Goal: Information Seeking & Learning: Learn about a topic

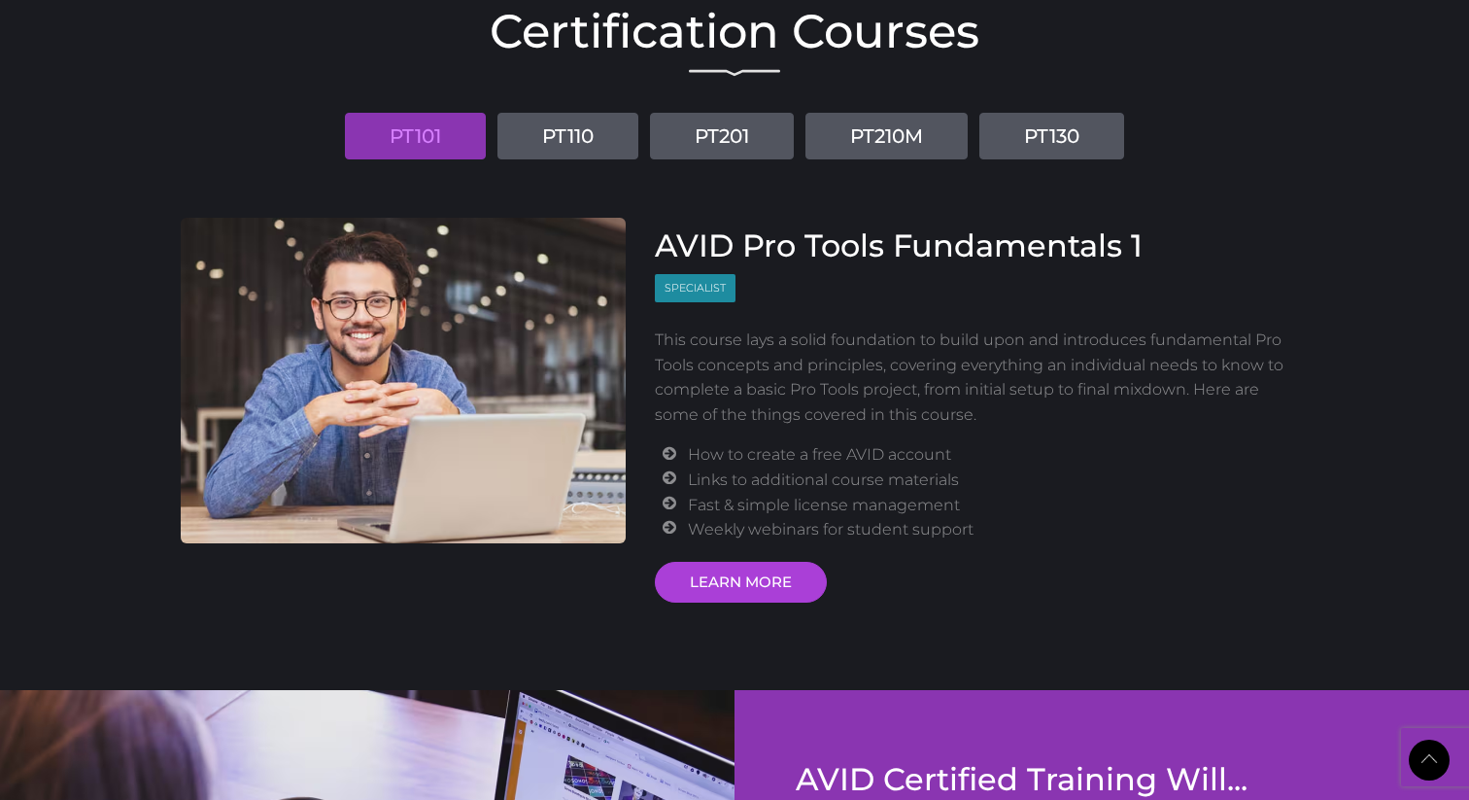
scroll to position [2370, 0]
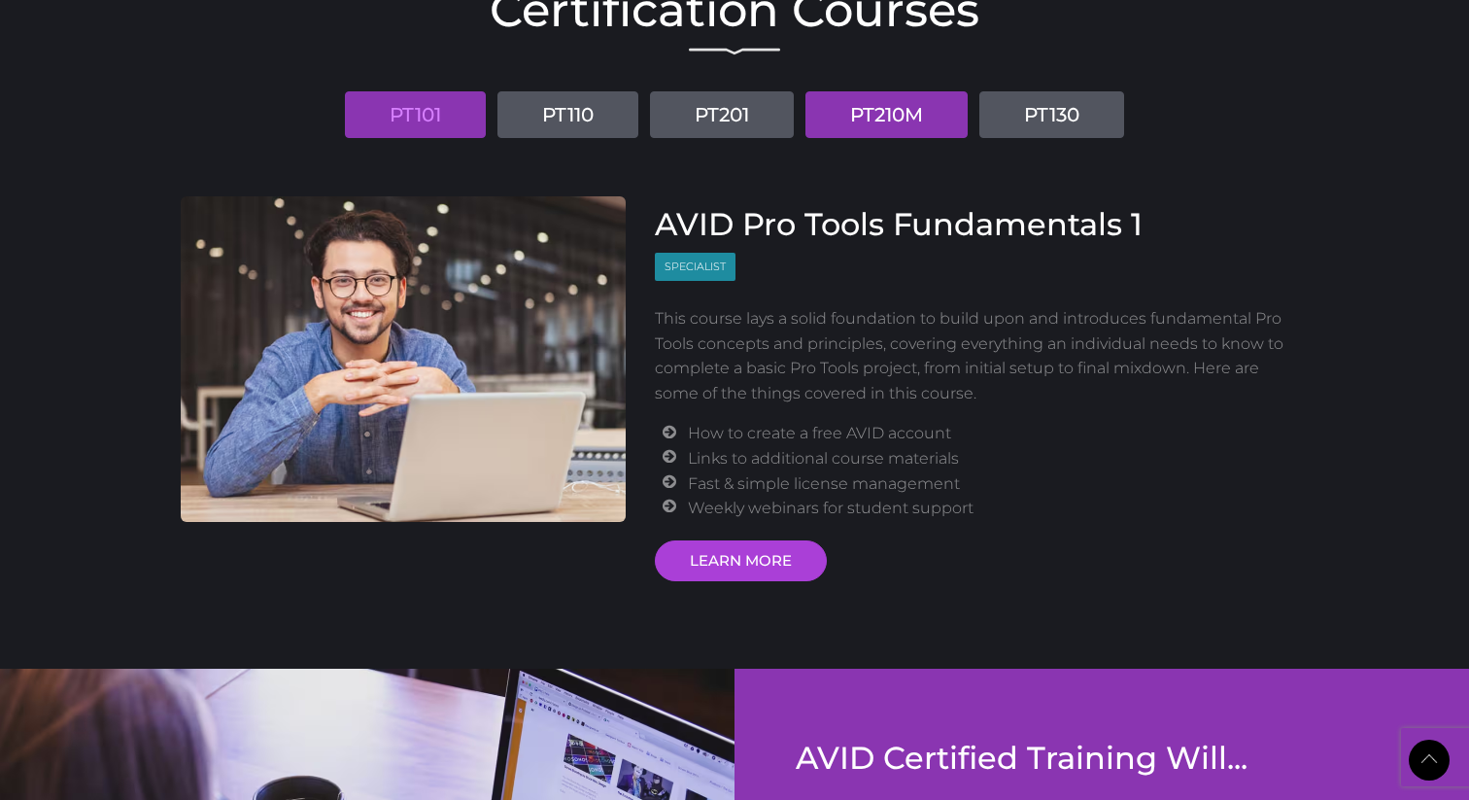
click at [884, 116] on link "PT210M" at bounding box center [886, 114] width 162 height 47
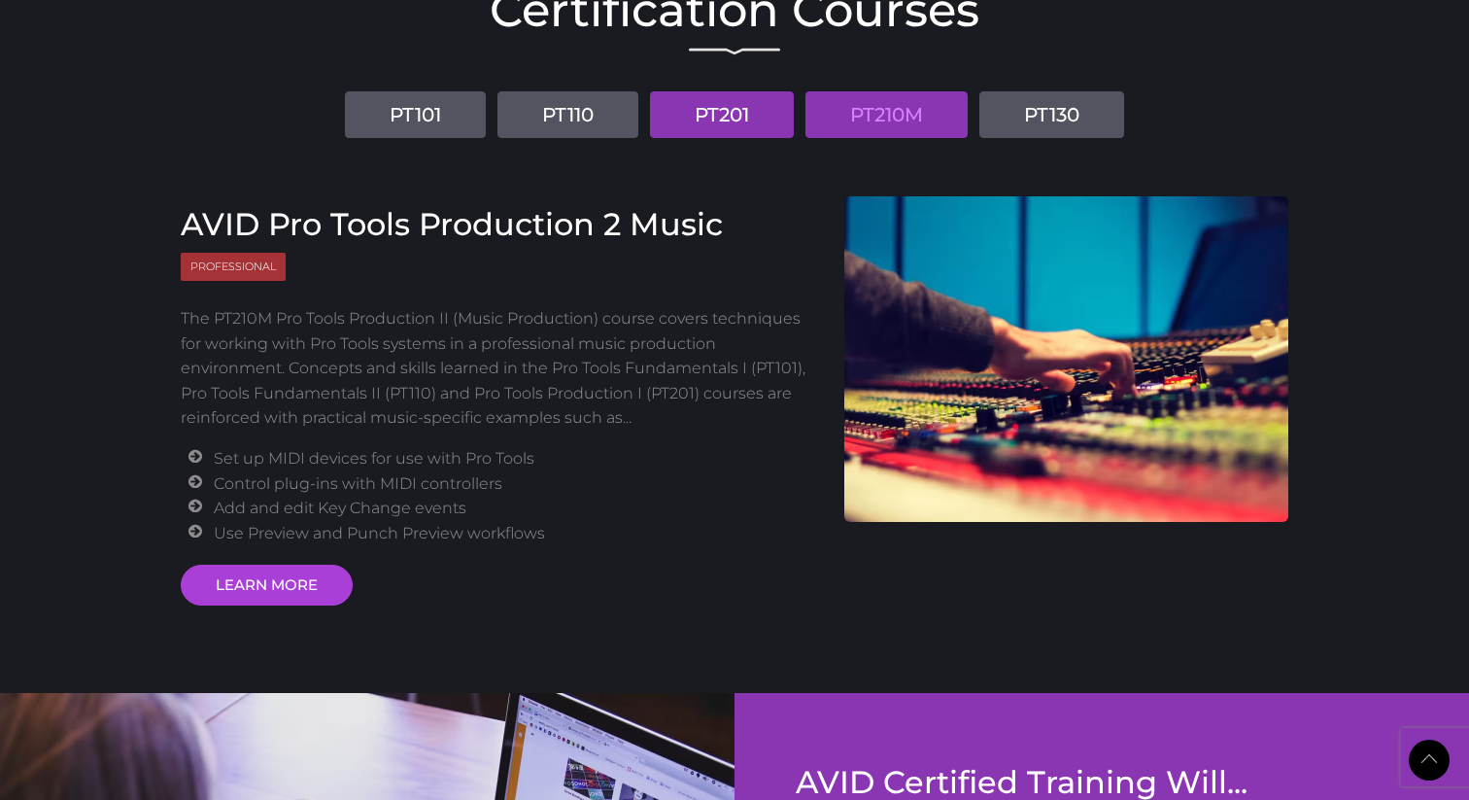
click at [744, 111] on link "PT201" at bounding box center [722, 114] width 144 height 47
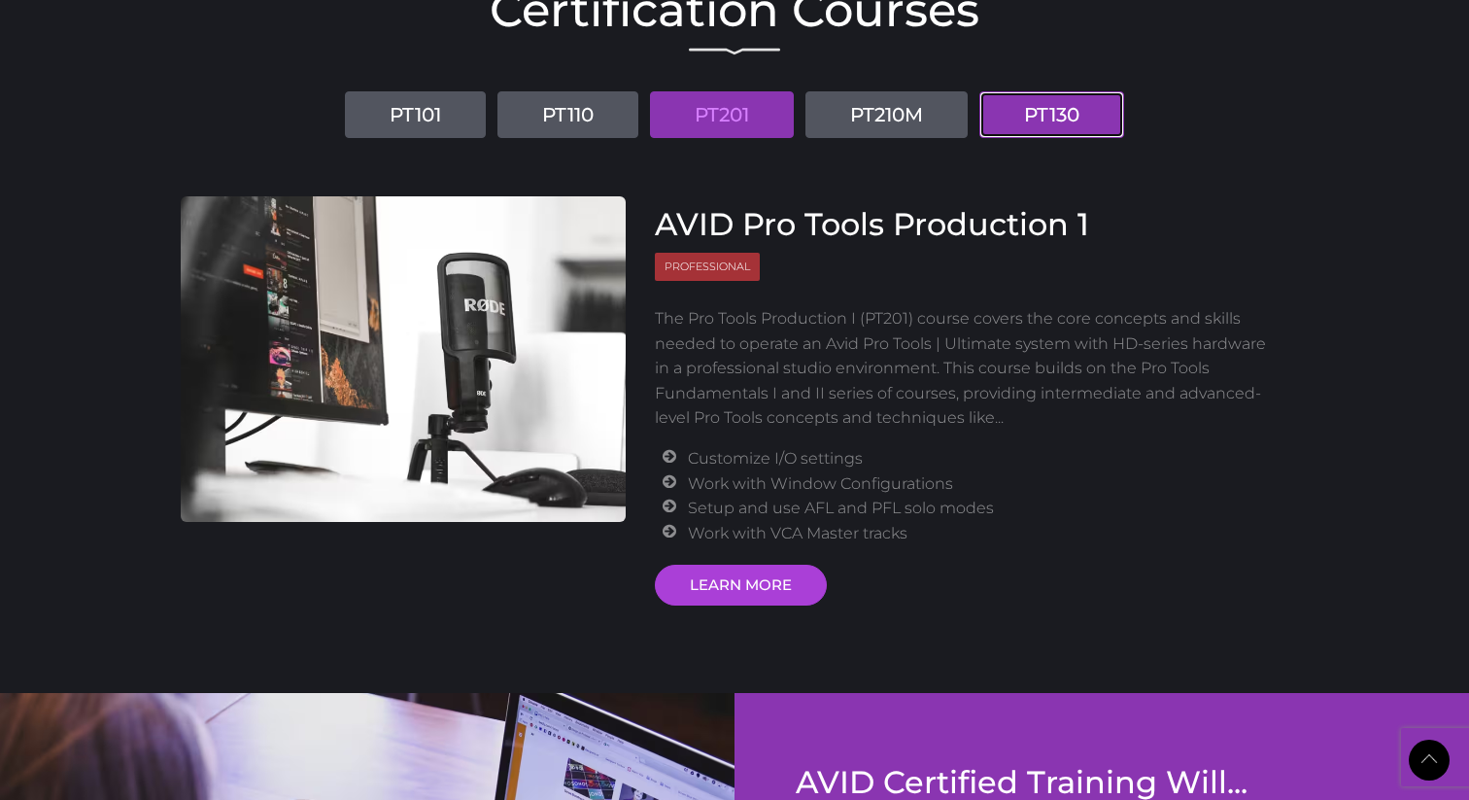
click at [1052, 104] on link "PT130" at bounding box center [1051, 114] width 145 height 47
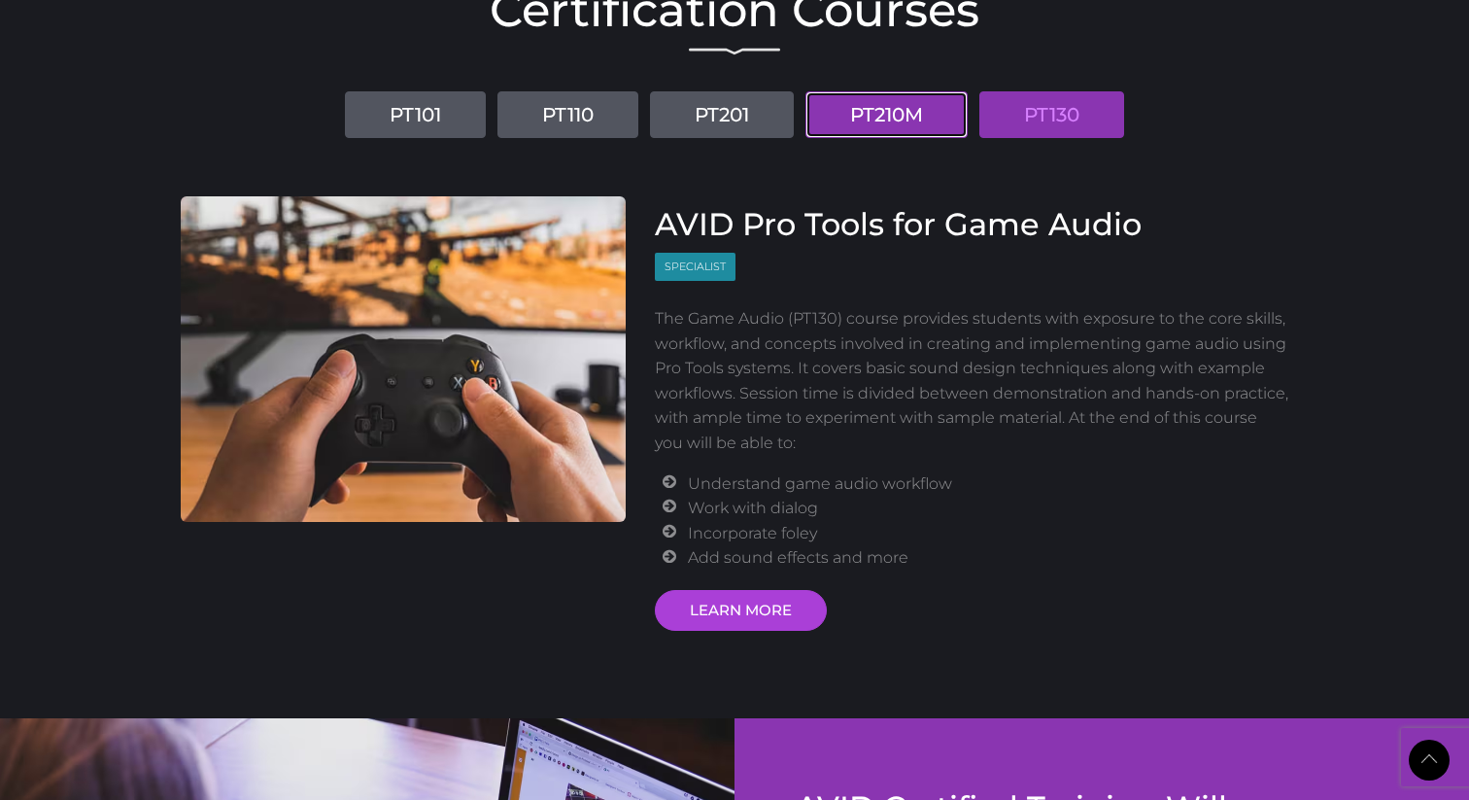
click at [899, 105] on link "PT210M" at bounding box center [886, 114] width 162 height 47
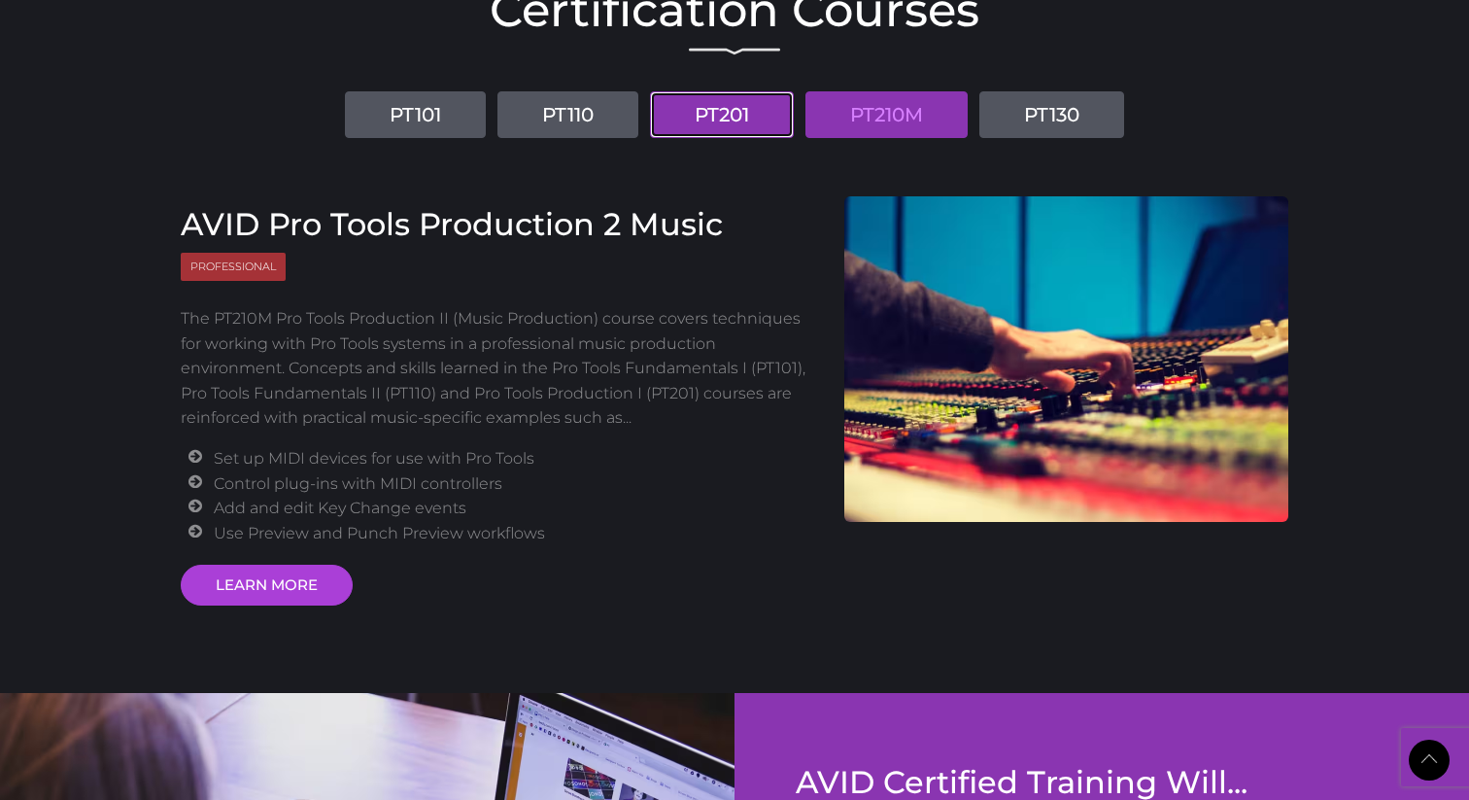
click at [737, 109] on link "PT201" at bounding box center [722, 114] width 144 height 47
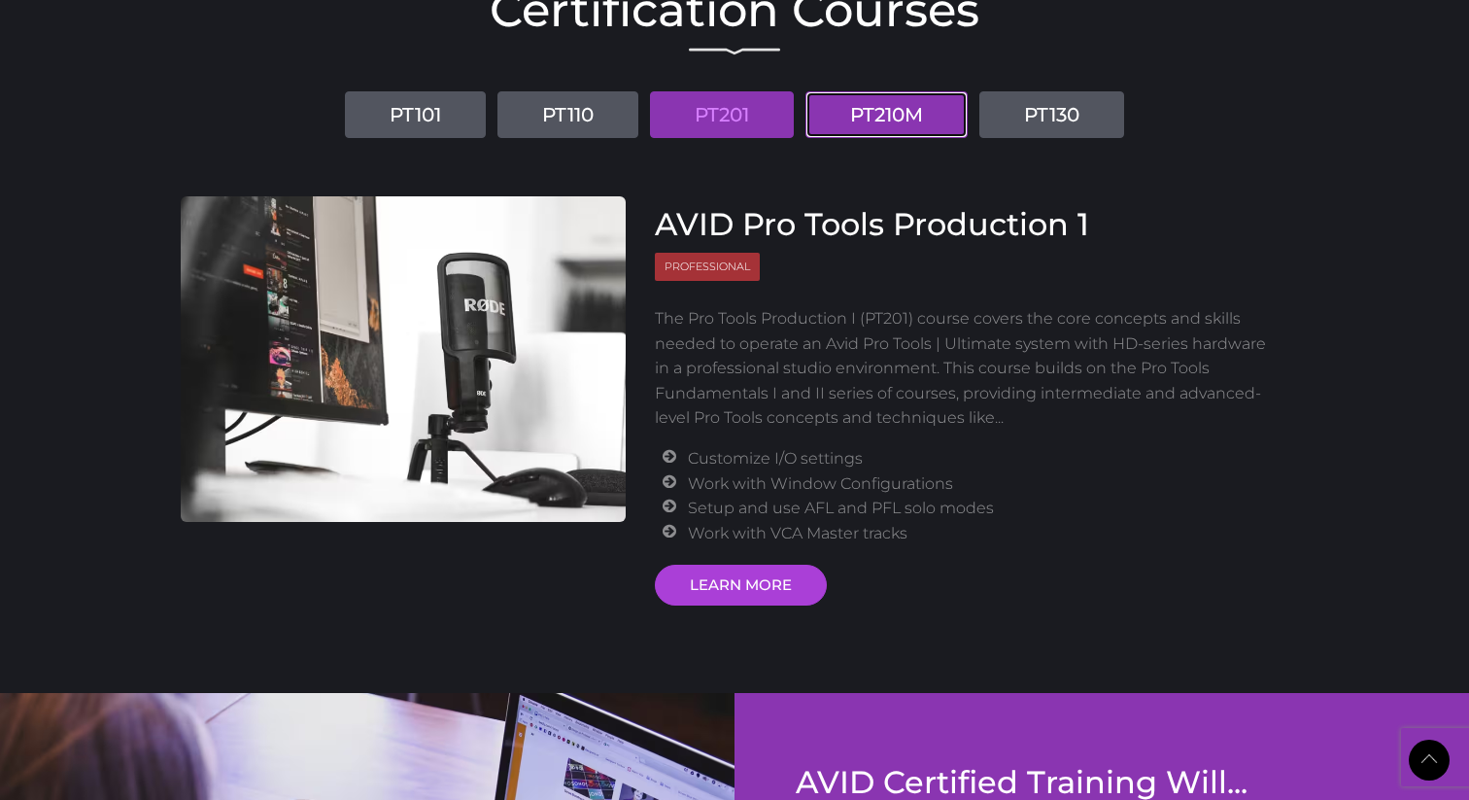
click at [862, 108] on link "PT210M" at bounding box center [886, 114] width 162 height 47
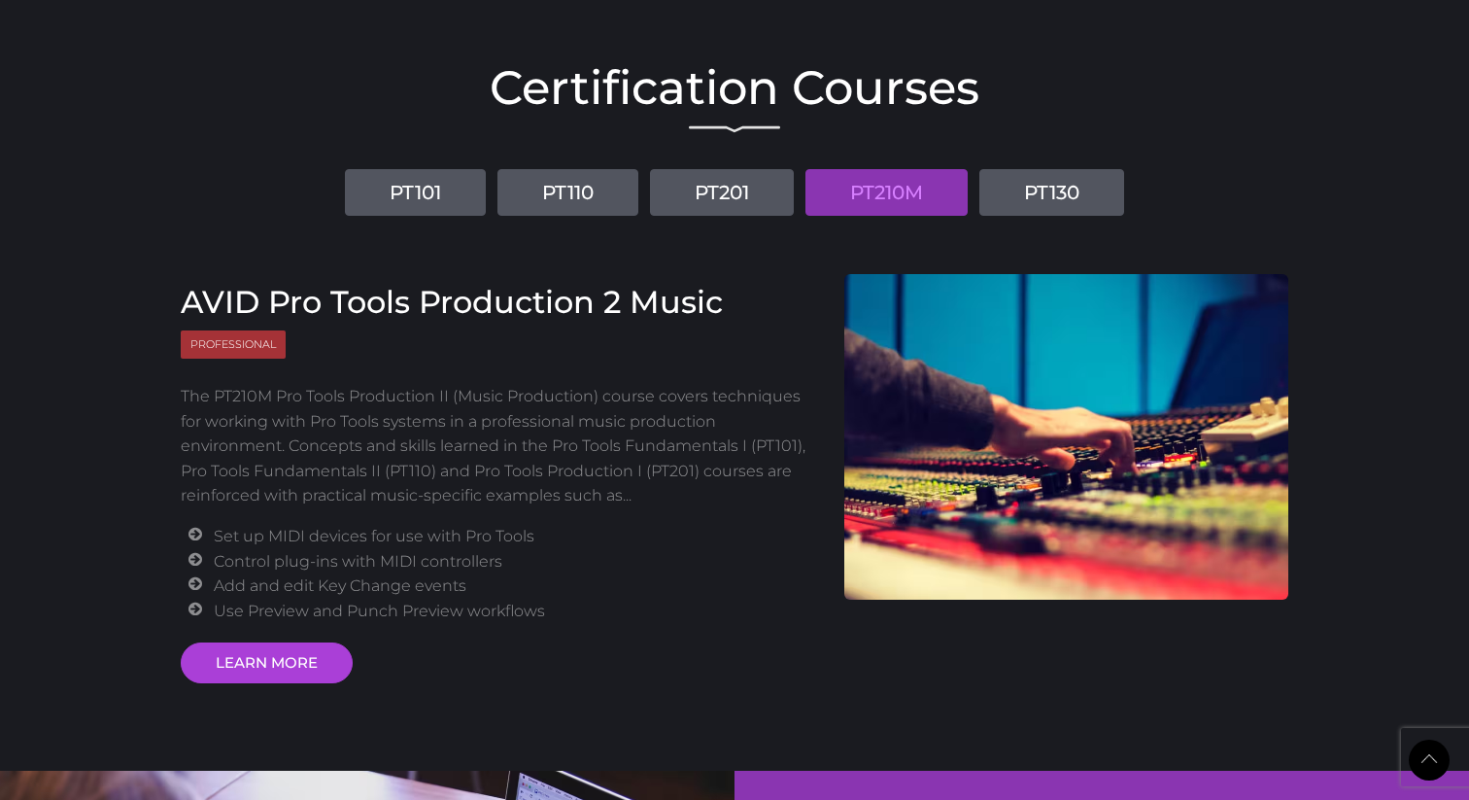
scroll to position [2277, 0]
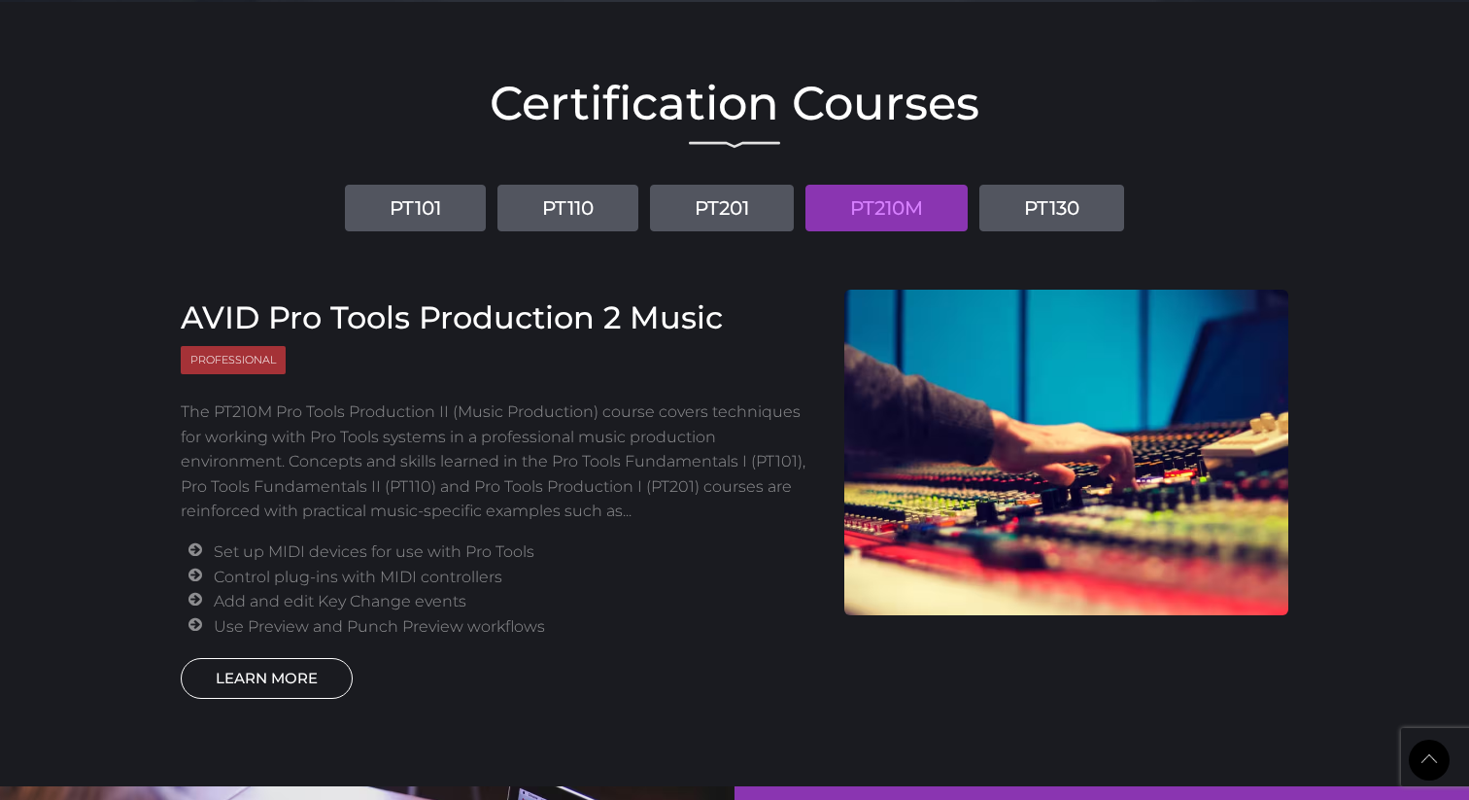
click at [276, 678] on link "LEARN MORE" at bounding box center [267, 678] width 172 height 41
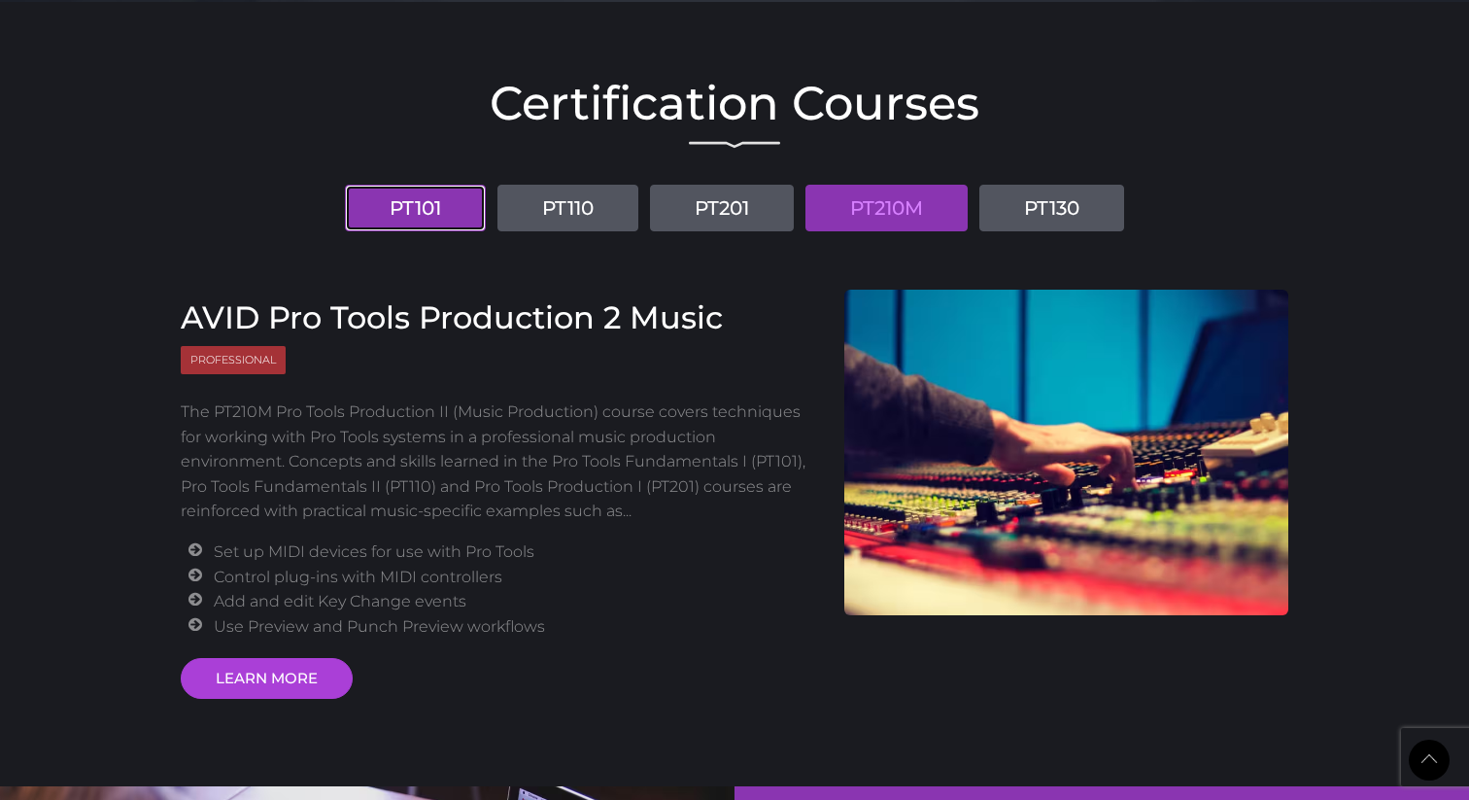
click at [411, 202] on link "PT101" at bounding box center [415, 208] width 141 height 47
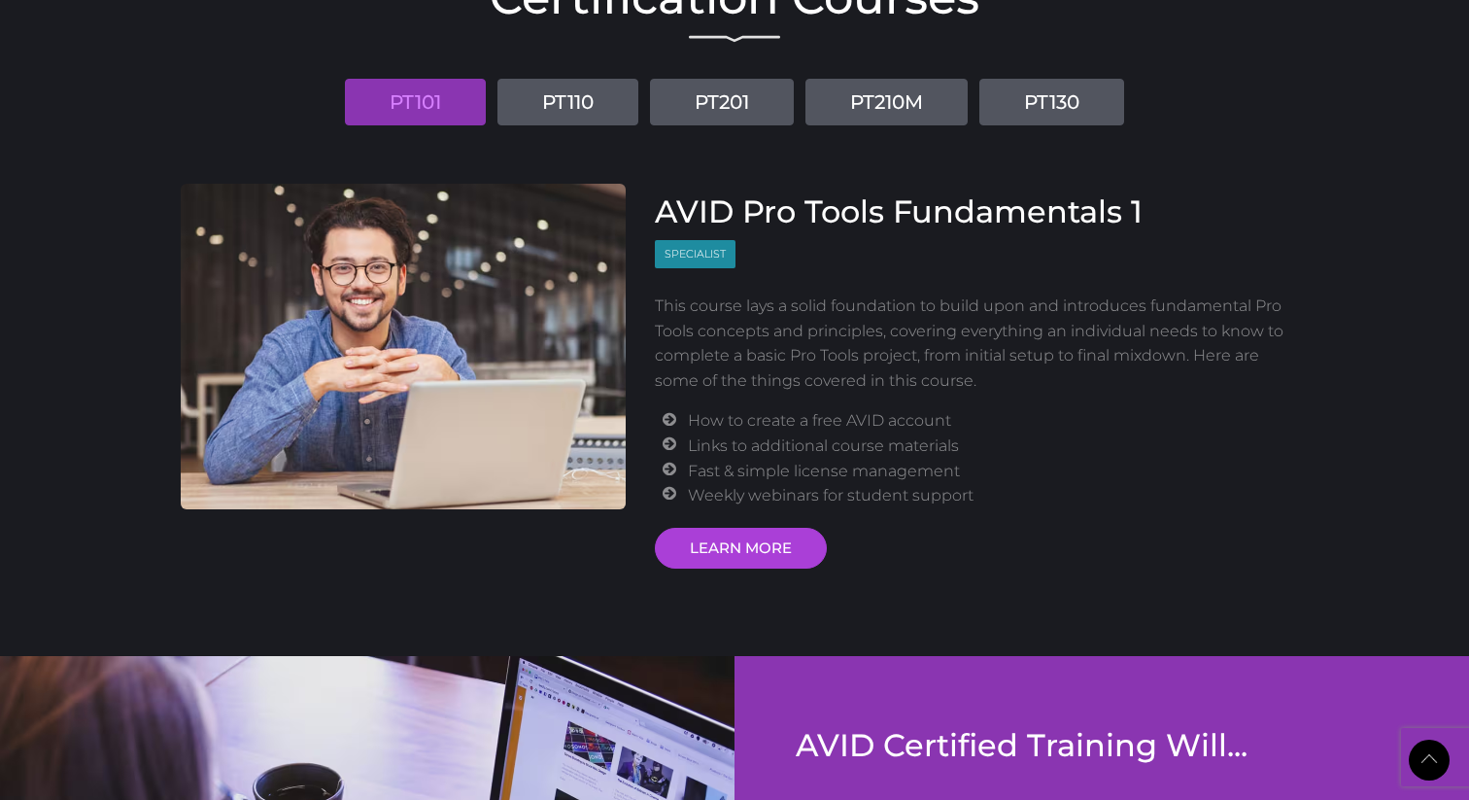
scroll to position [2432, 0]
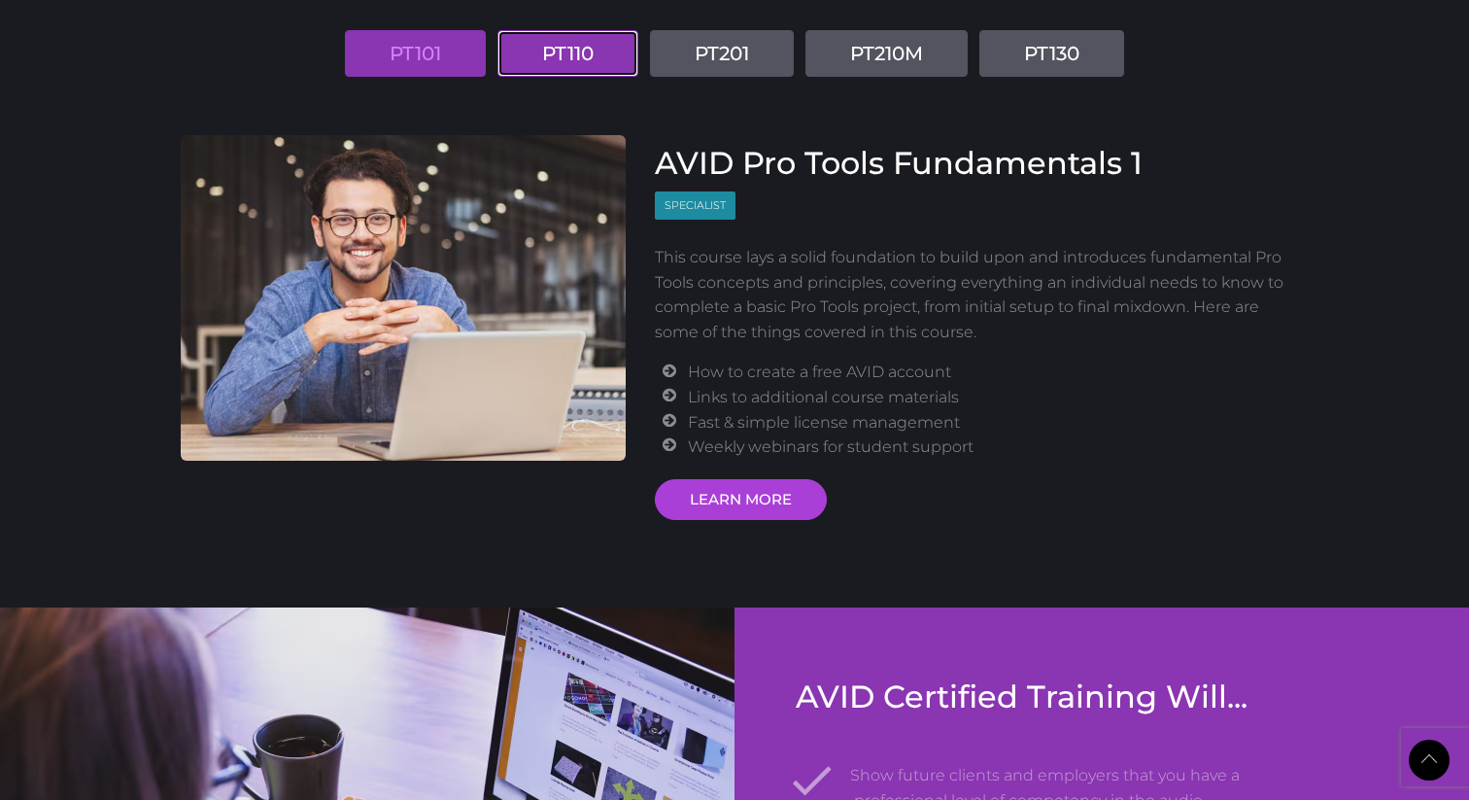
click at [576, 62] on link "PT110" at bounding box center [567, 53] width 141 height 47
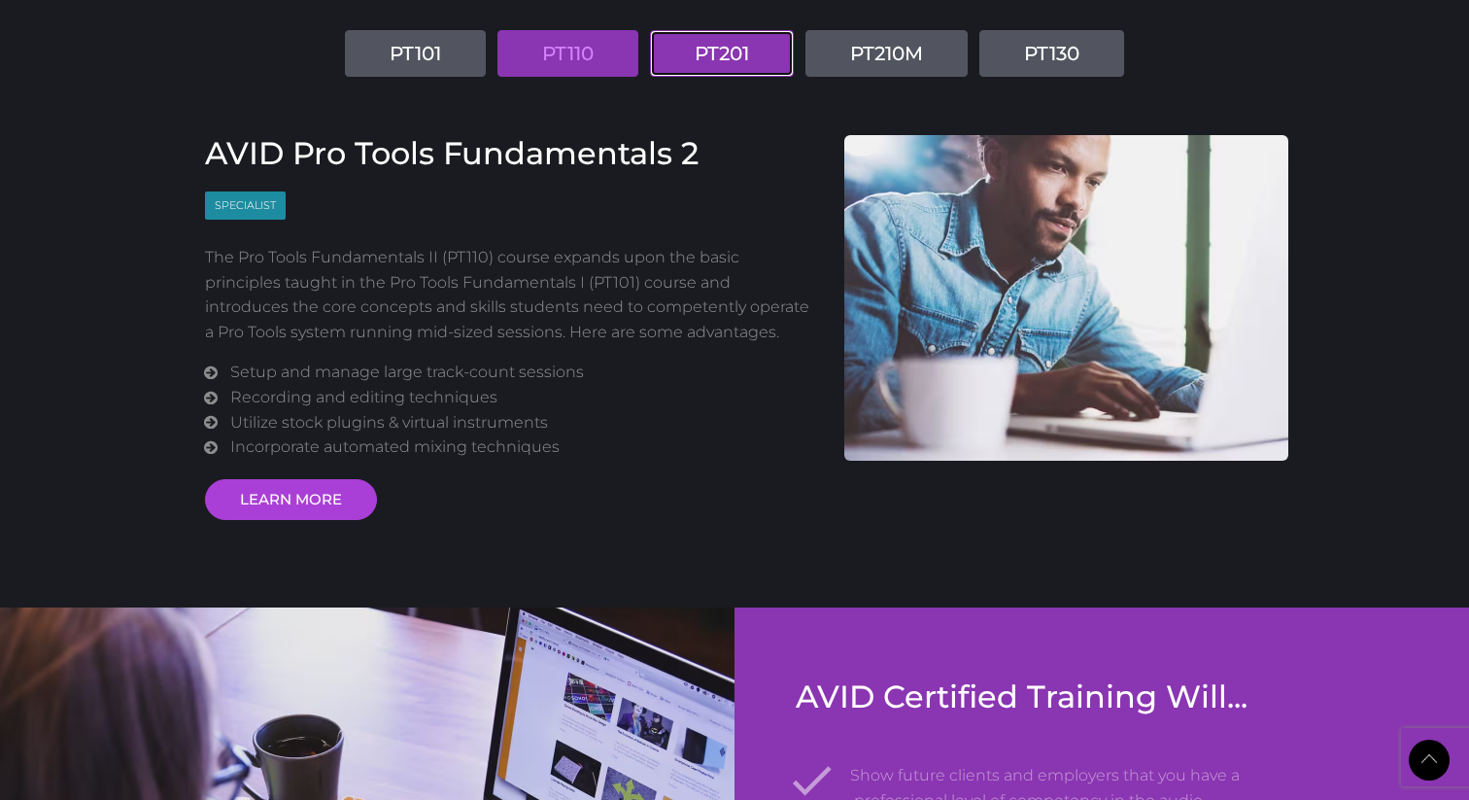
click at [736, 53] on link "PT201" at bounding box center [722, 53] width 144 height 47
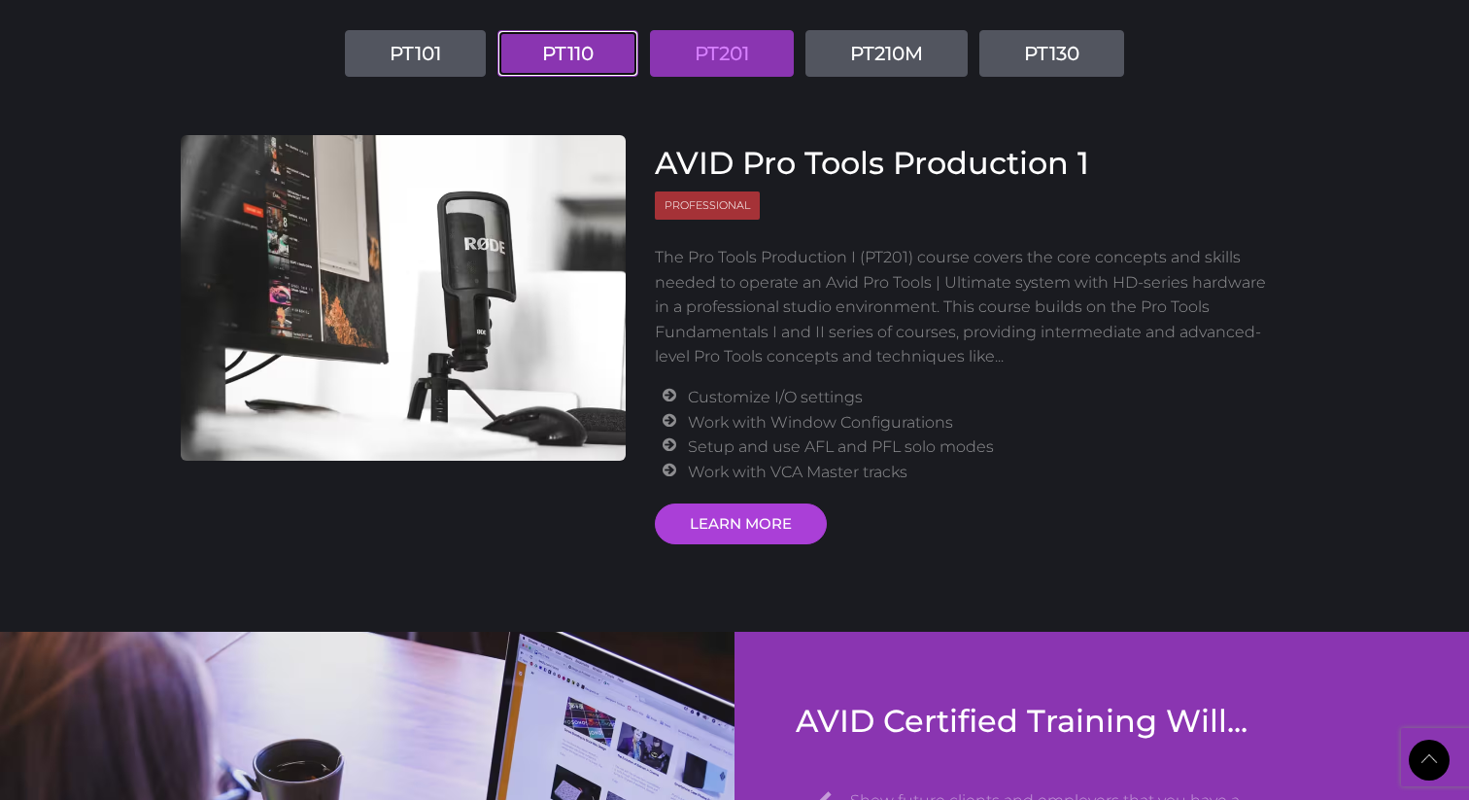
click at [607, 48] on link "PT110" at bounding box center [567, 53] width 141 height 47
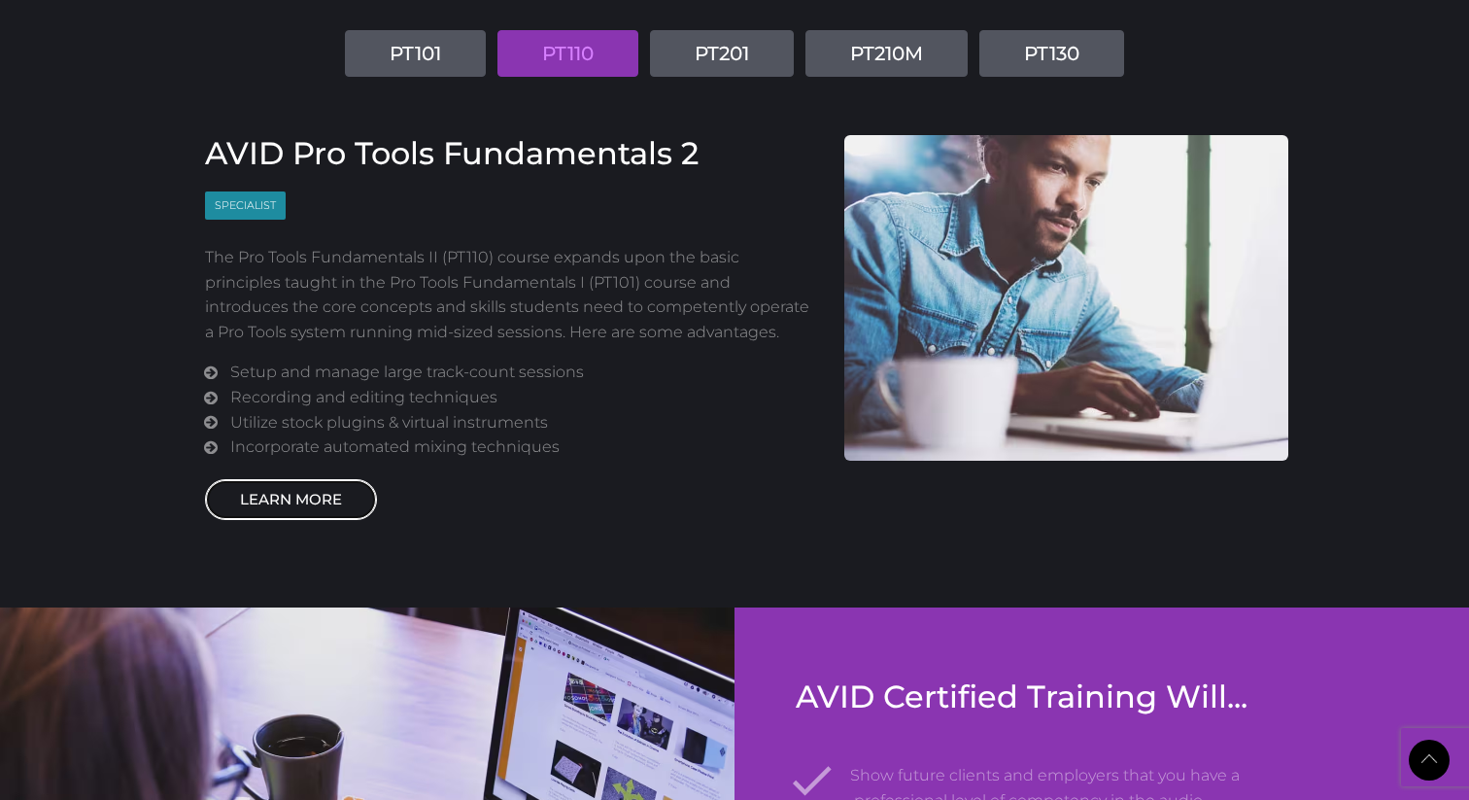
click at [294, 506] on link "LEARN MORE" at bounding box center [291, 499] width 172 height 41
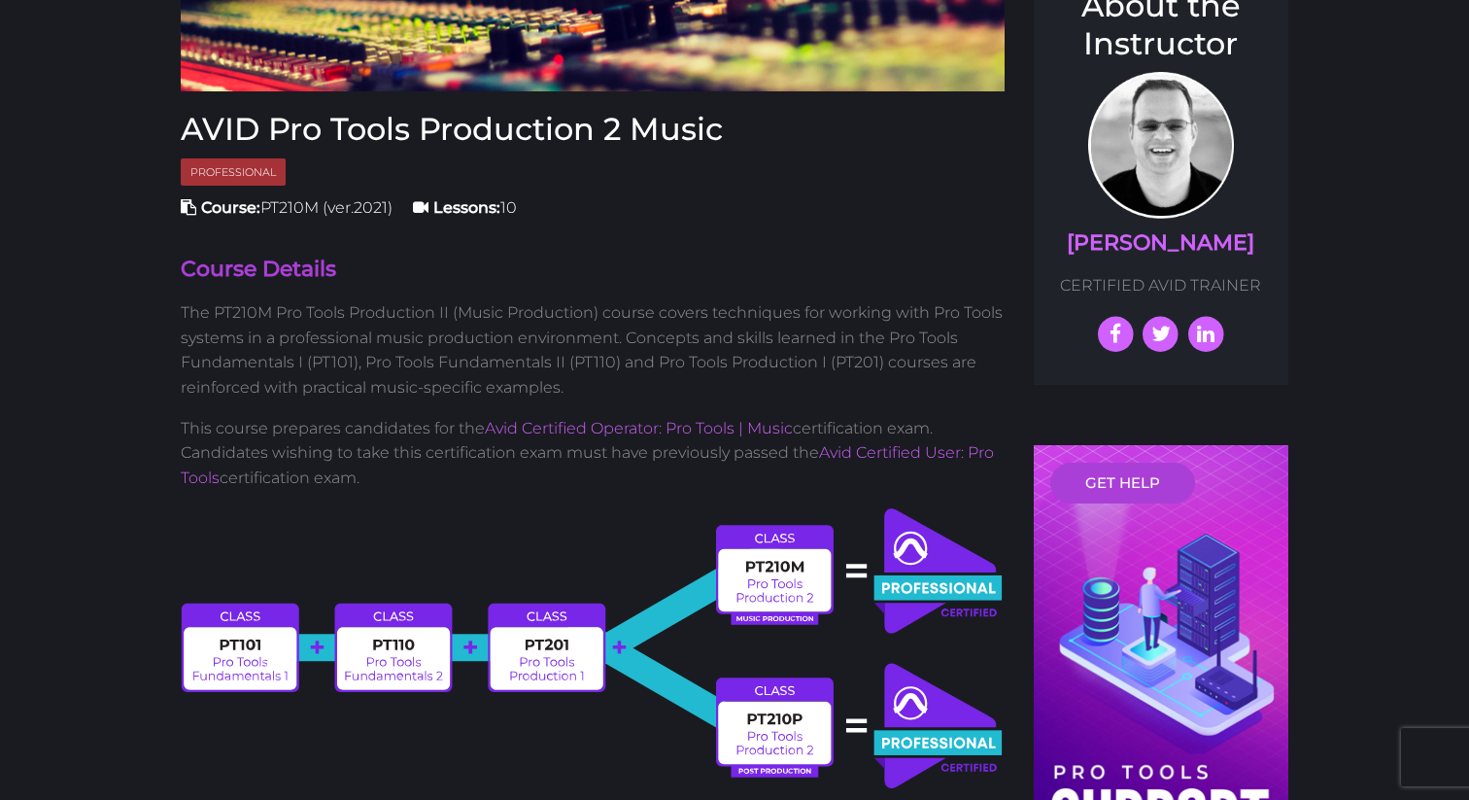
scroll to position [434, 0]
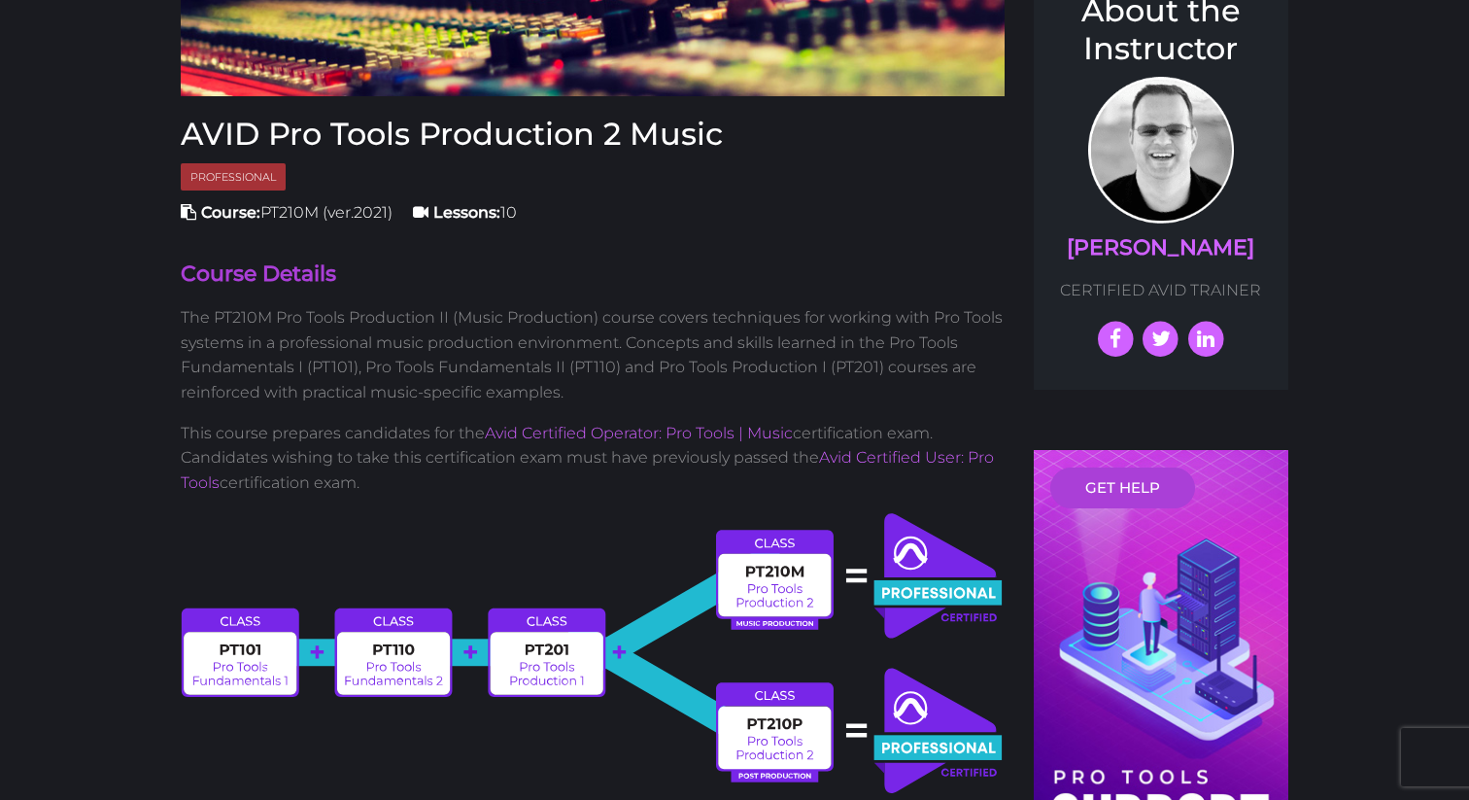
drag, startPoint x: 524, startPoint y: 458, endPoint x: 814, endPoint y: 467, distance: 290.6
click at [814, 467] on p "This course prepares candidates for the Avid Certified Operator: Pro Tools | Mu…" at bounding box center [593, 458] width 824 height 75
click at [509, 333] on p "The PT210M Pro Tools Production II (Music Production) course covers techniques …" at bounding box center [593, 354] width 824 height 99
click at [854, 458] on link "Avid Certified User: Pro Tools" at bounding box center [587, 470] width 813 height 44
drag, startPoint x: 176, startPoint y: 460, endPoint x: 388, endPoint y: 490, distance: 213.9
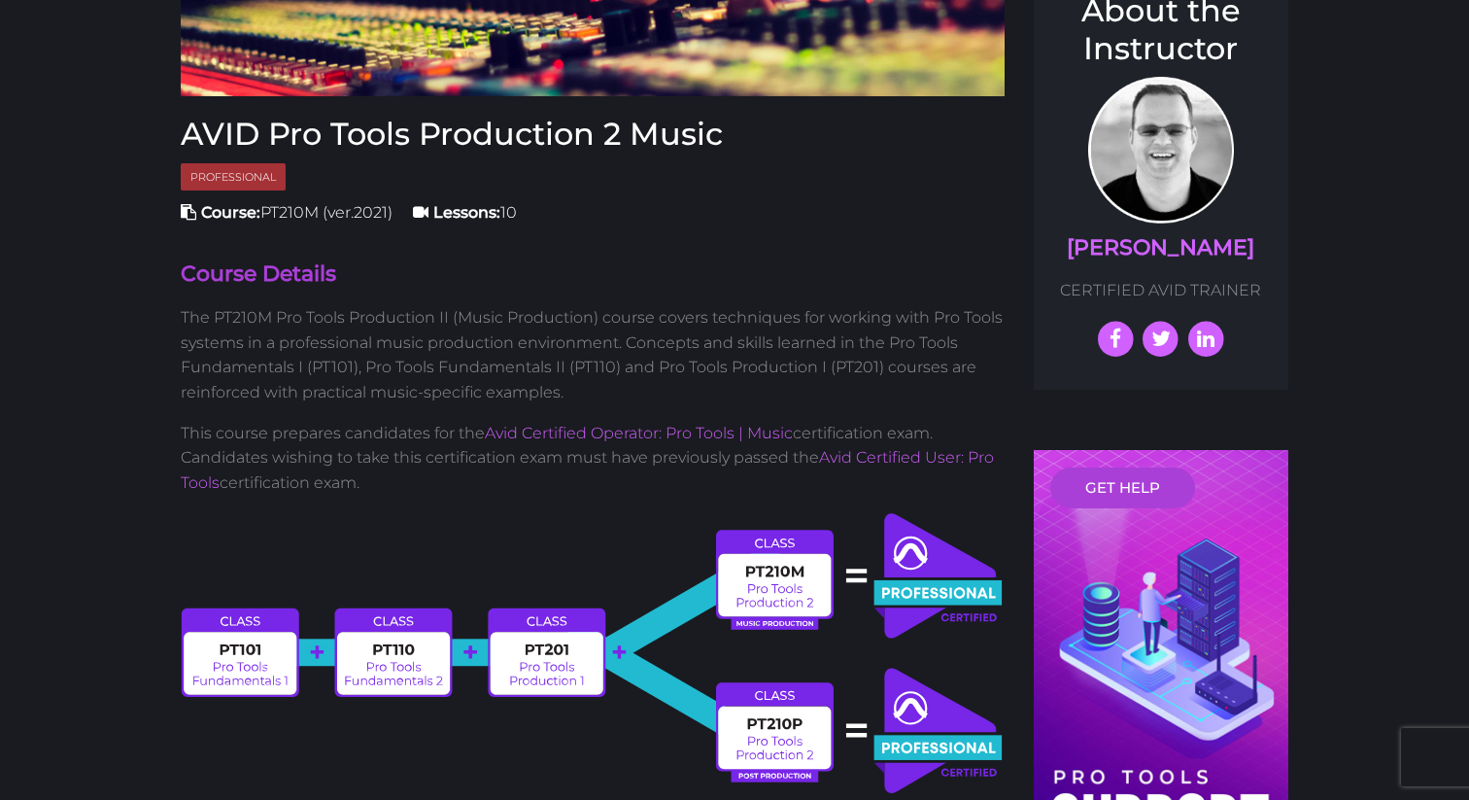
copy p "Candidates wishing to take this certification exam must have previously passed …"
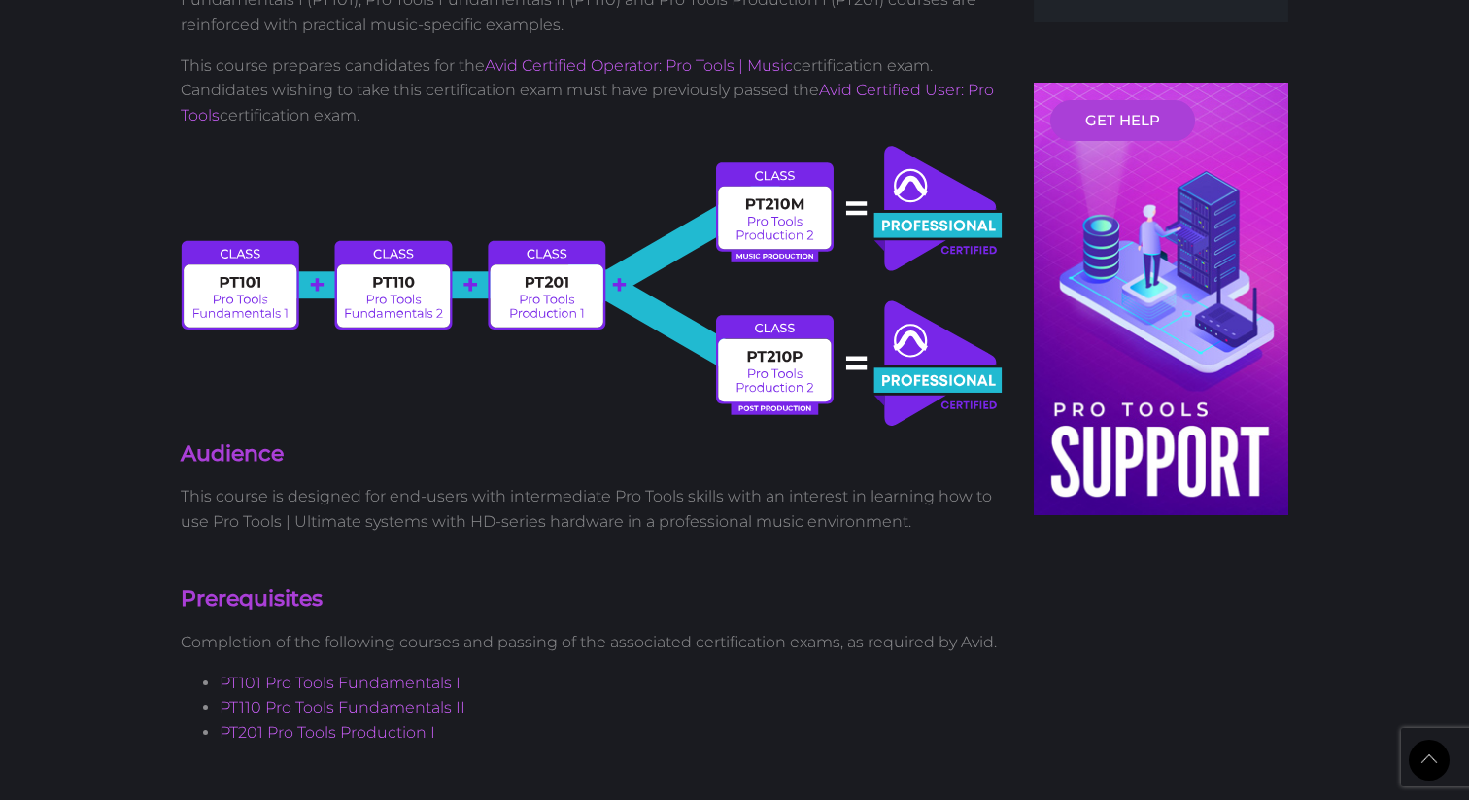
scroll to position [792, 0]
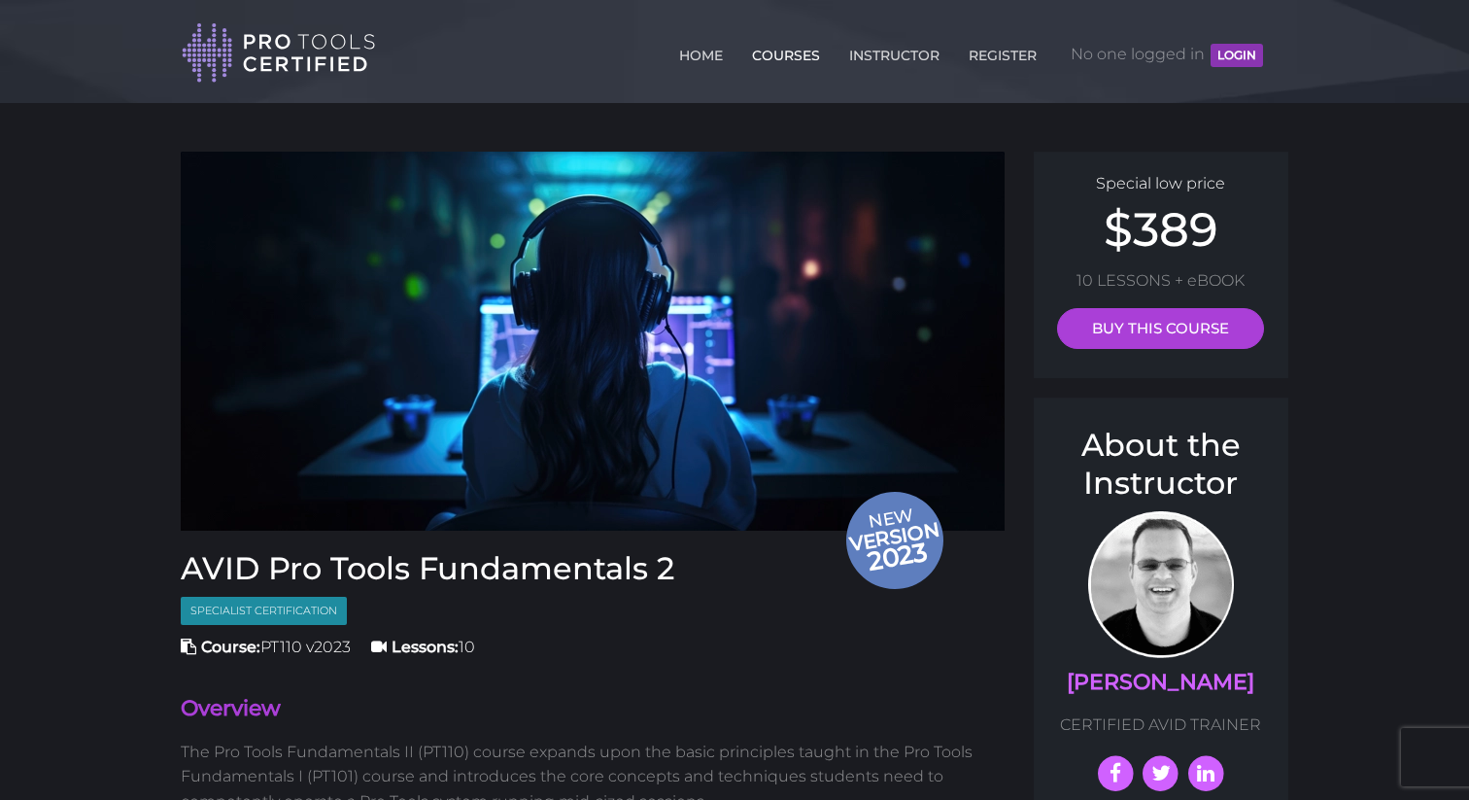
click at [797, 59] on link "COURSES" at bounding box center [786, 51] width 78 height 31
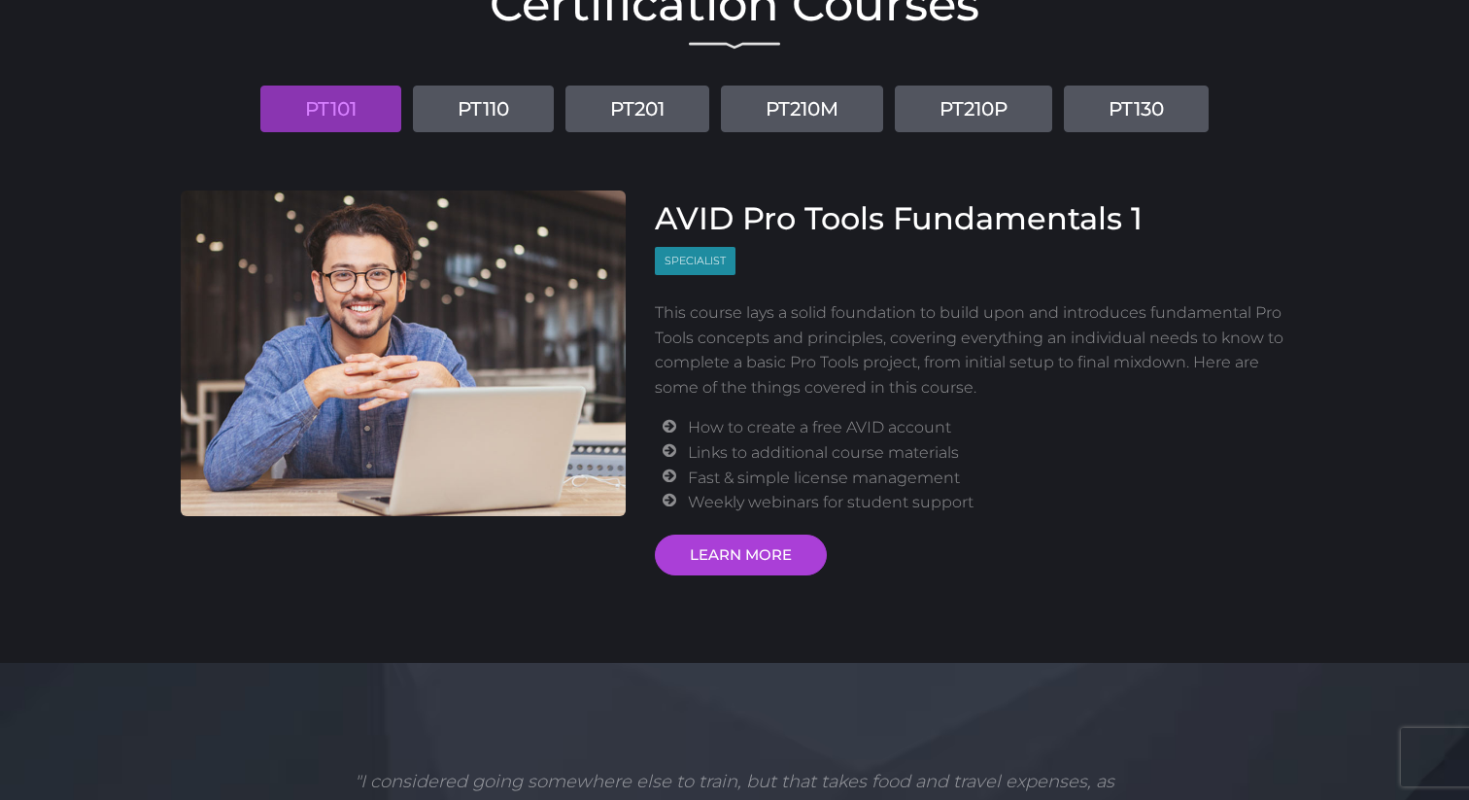
scroll to position [199, 0]
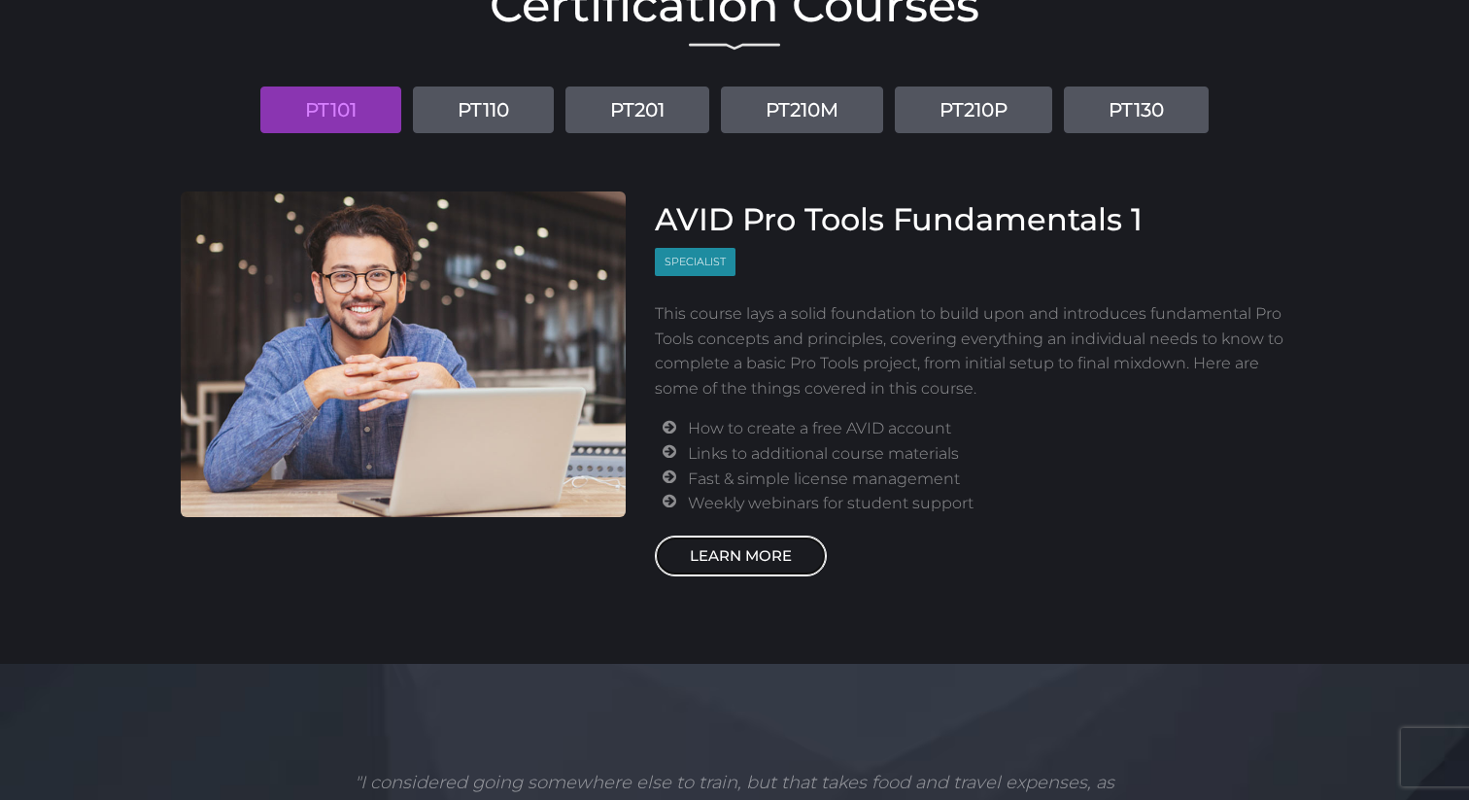
click at [750, 552] on link "LEARN MORE" at bounding box center [741, 555] width 172 height 41
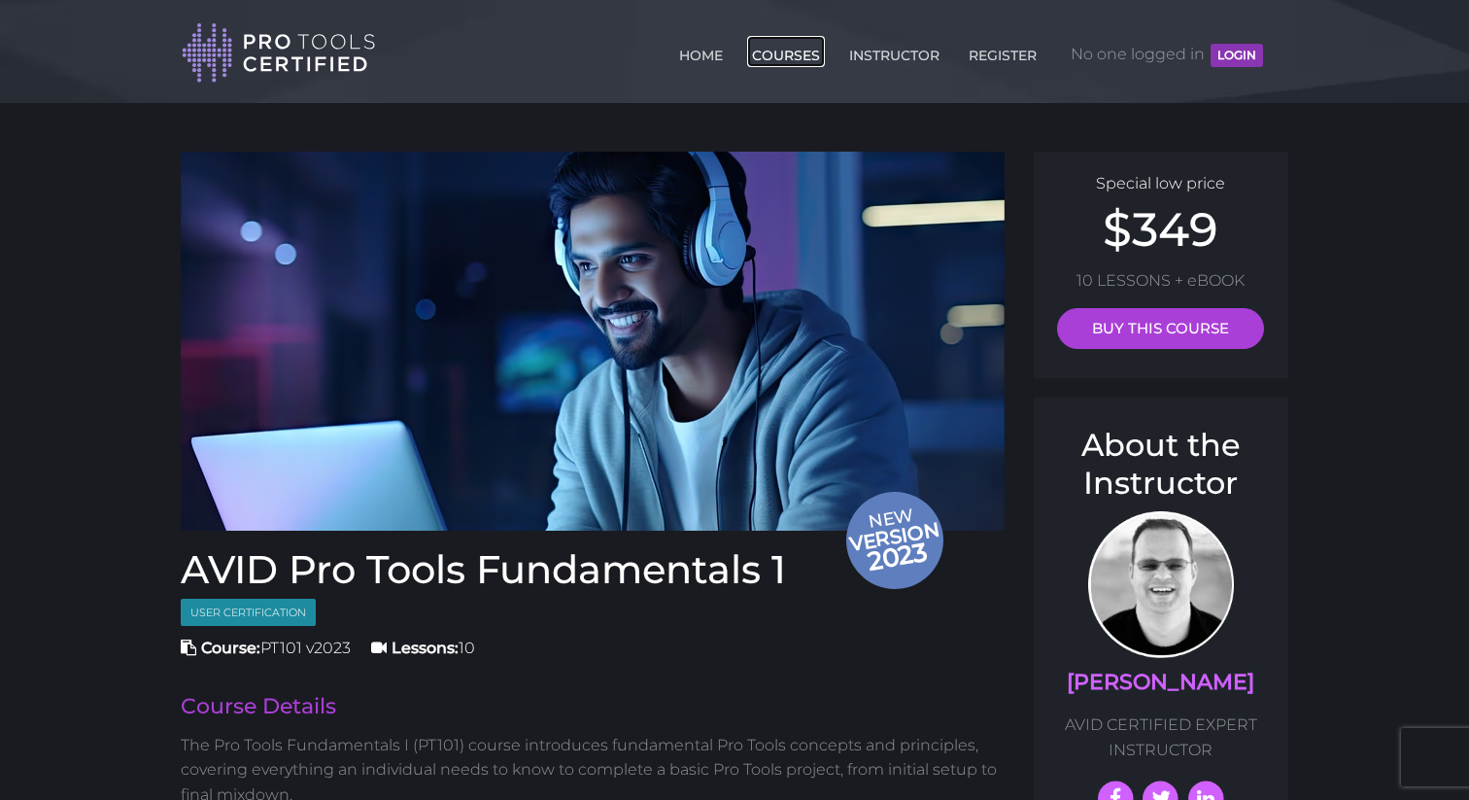
click at [767, 51] on link "COURSES" at bounding box center [786, 51] width 78 height 31
click at [779, 44] on link "COURSES" at bounding box center [786, 51] width 78 height 31
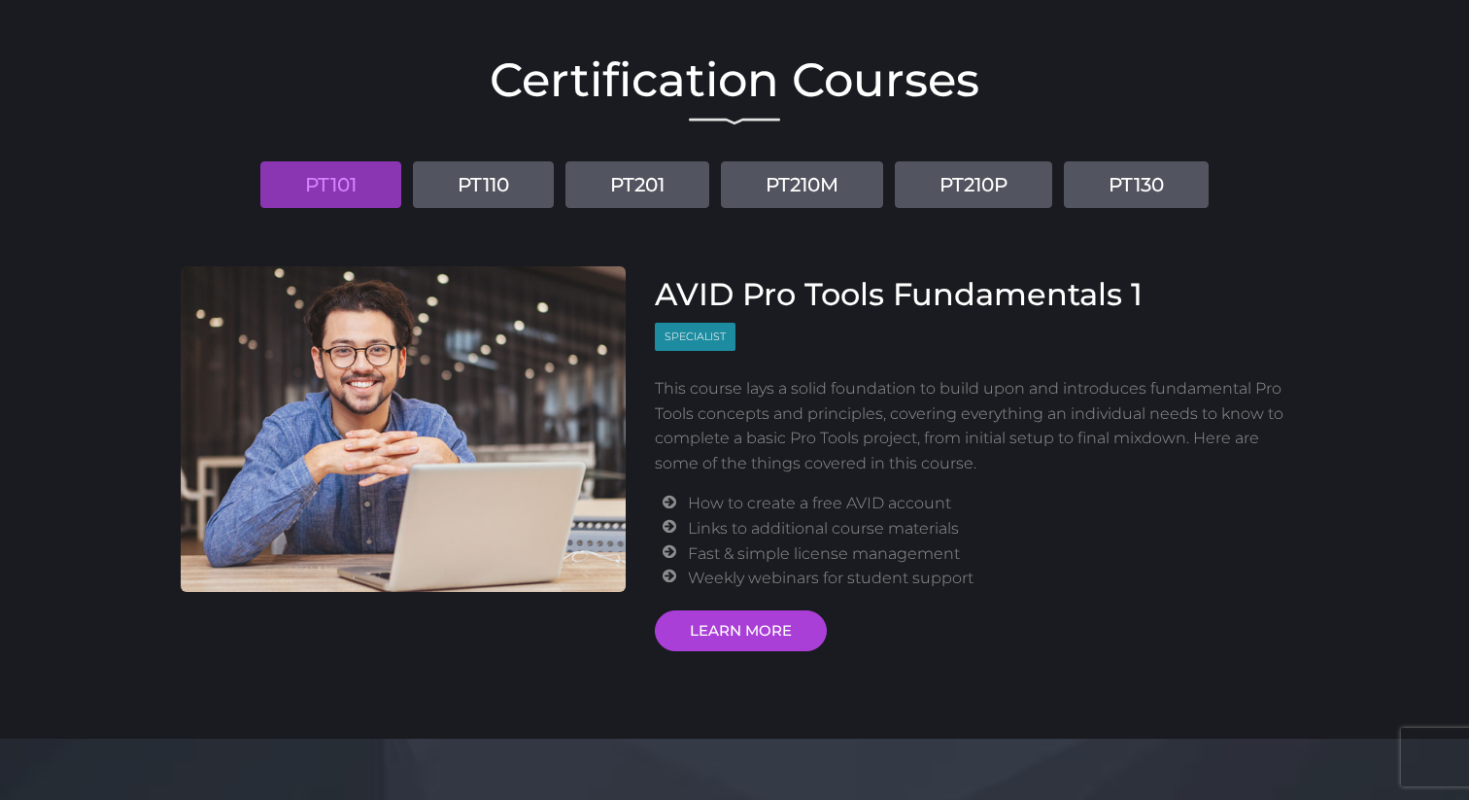
scroll to position [129, 0]
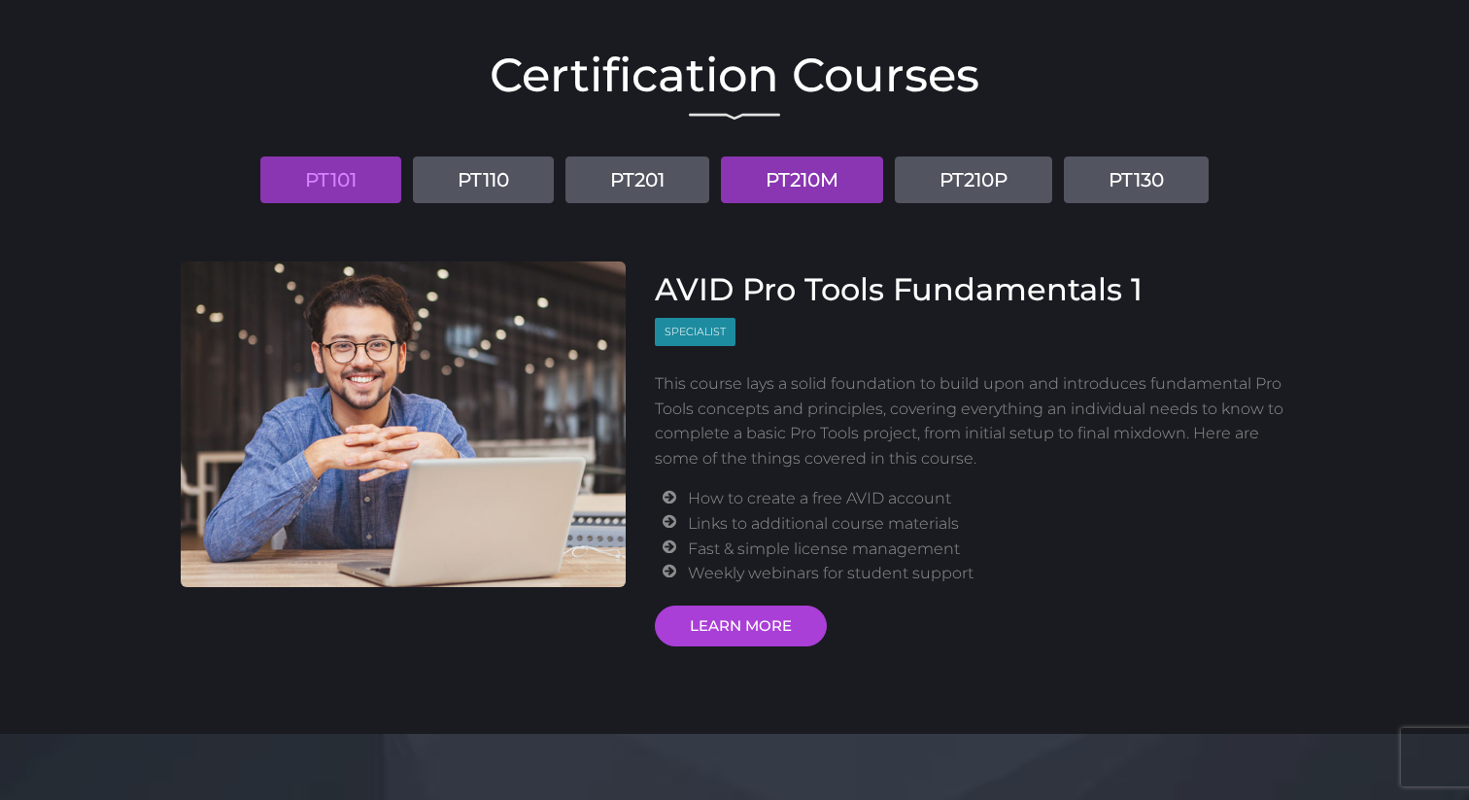
click at [785, 184] on link "PT210M" at bounding box center [802, 179] width 162 height 47
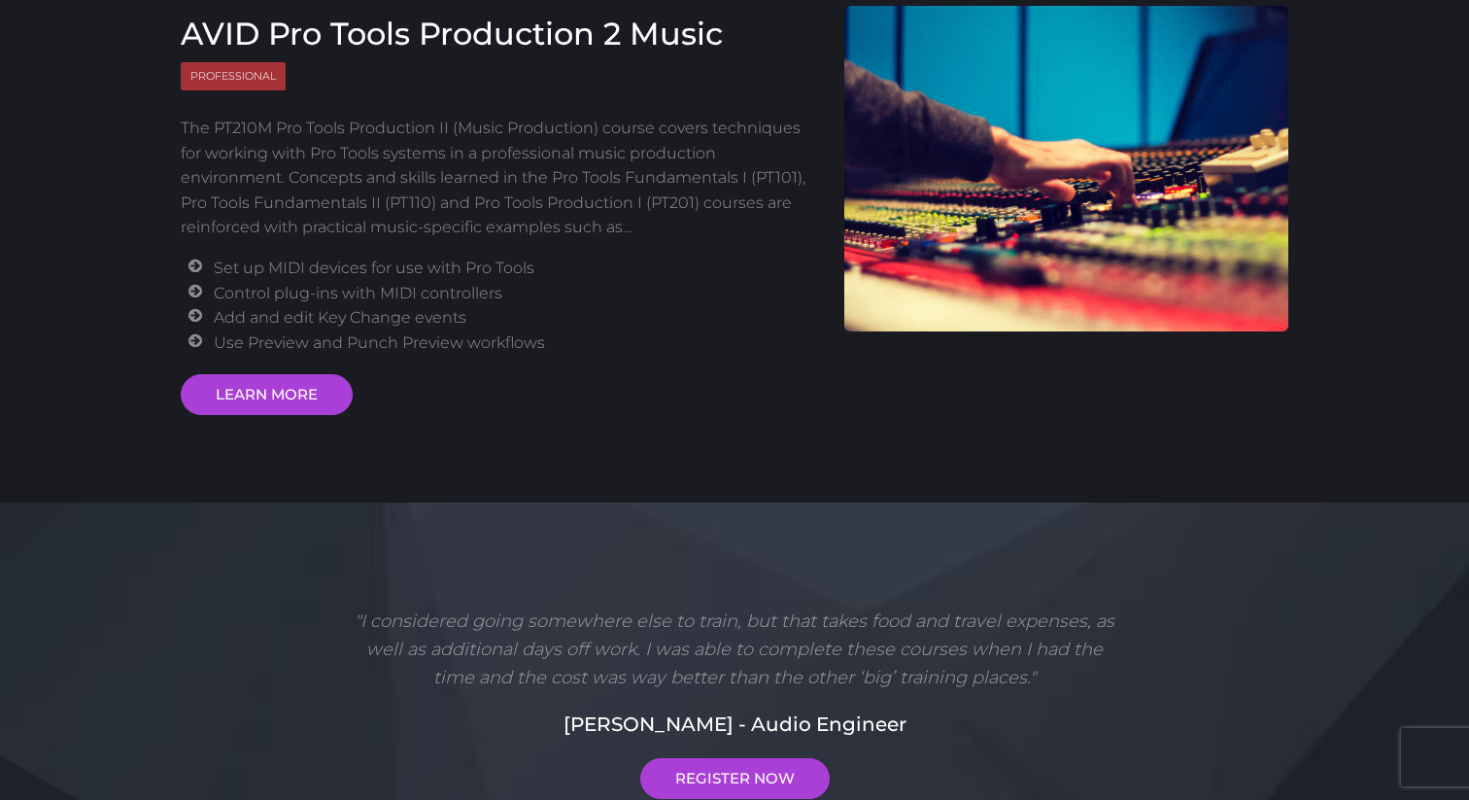
scroll to position [368, 0]
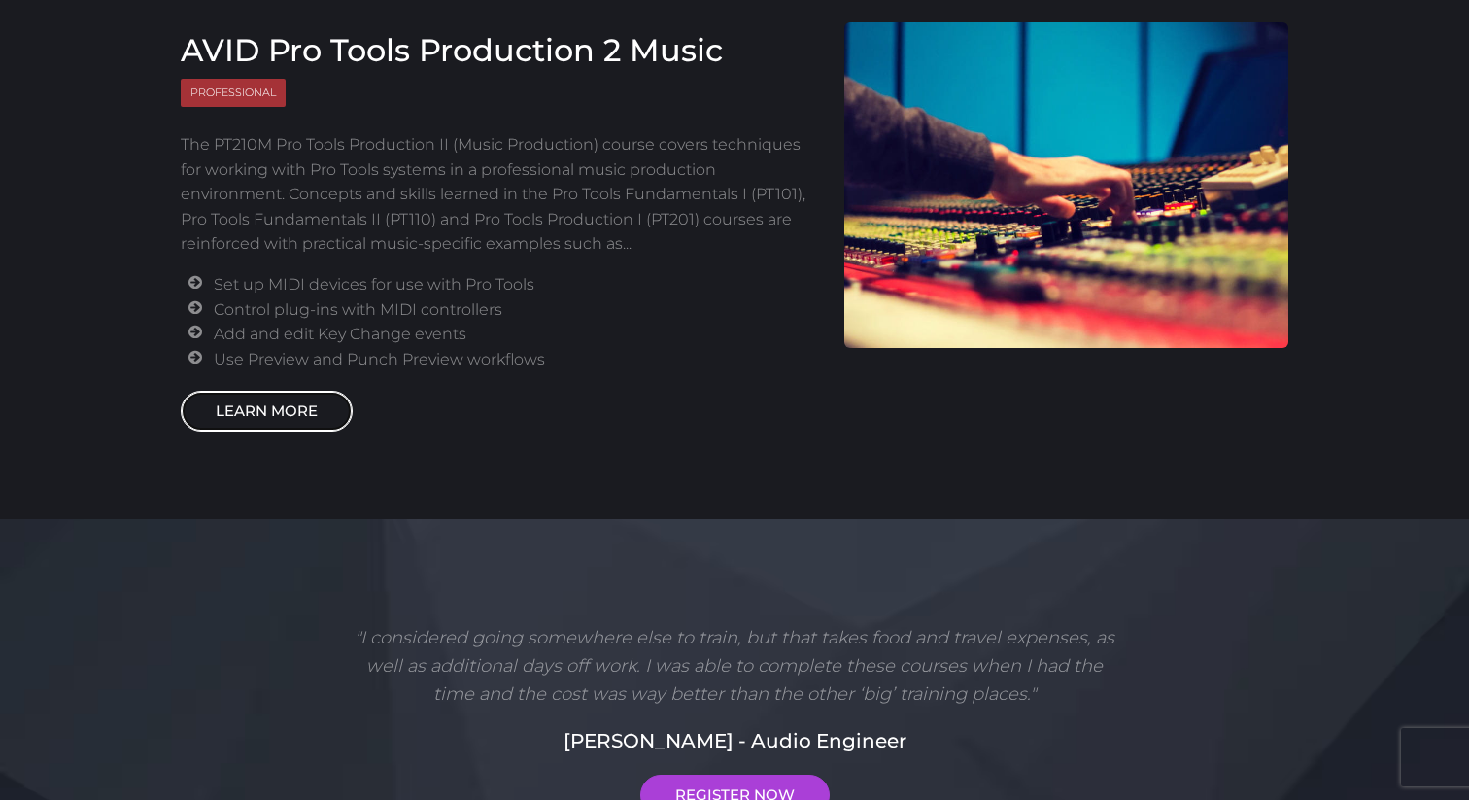
click at [304, 416] on link "LEARN MORE" at bounding box center [267, 411] width 172 height 41
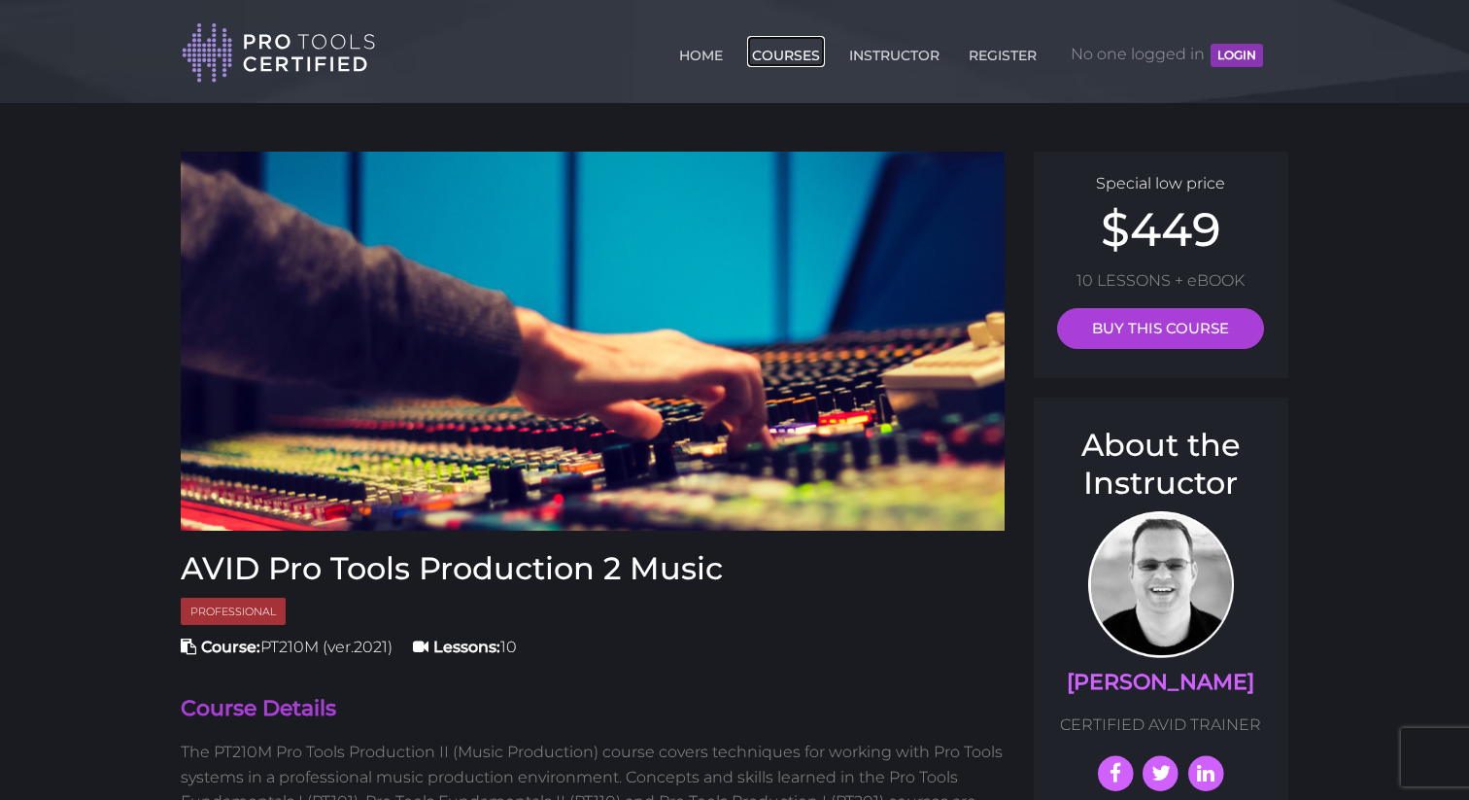
click at [771, 60] on link "COURSES" at bounding box center [786, 51] width 78 height 31
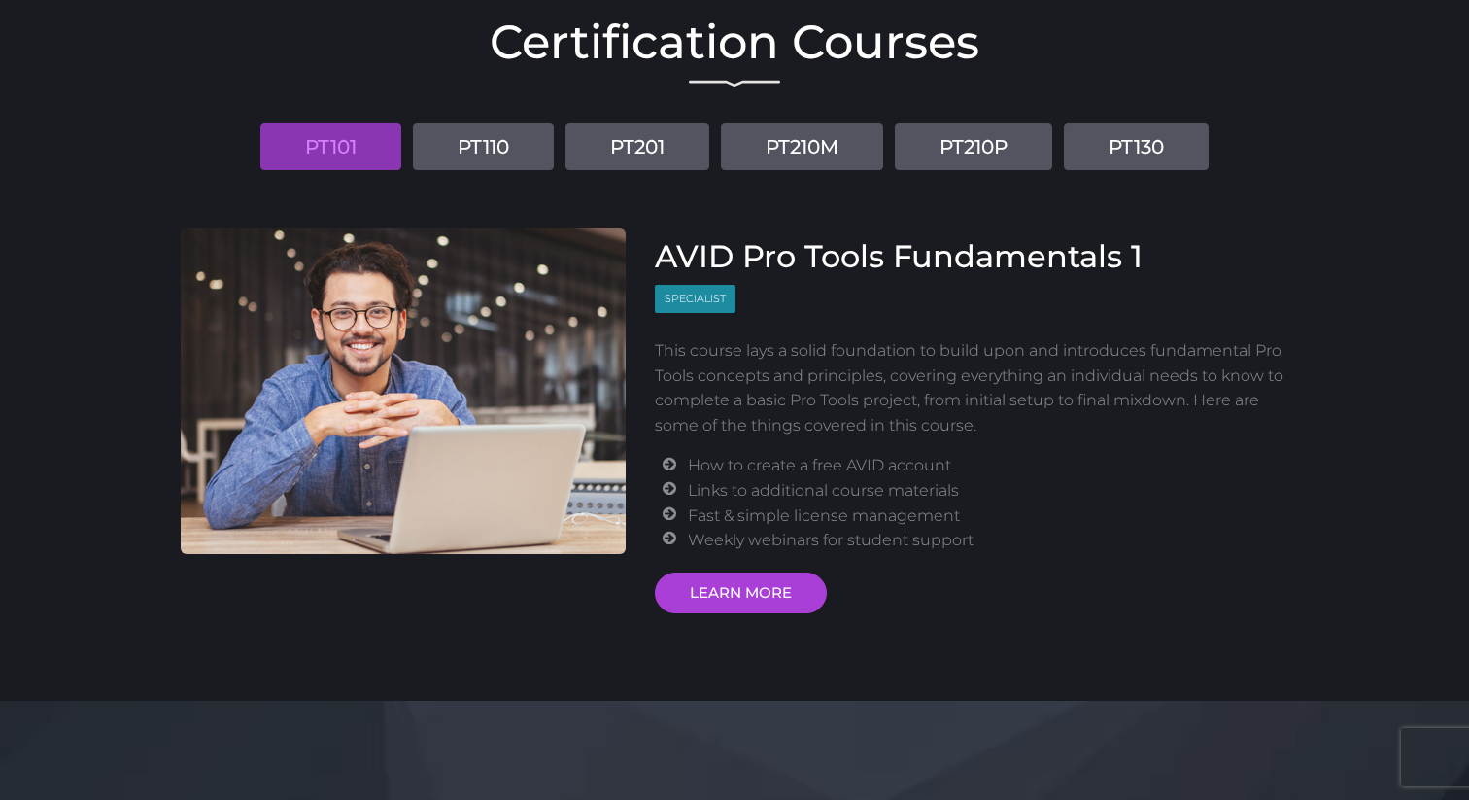
scroll to position [212, 0]
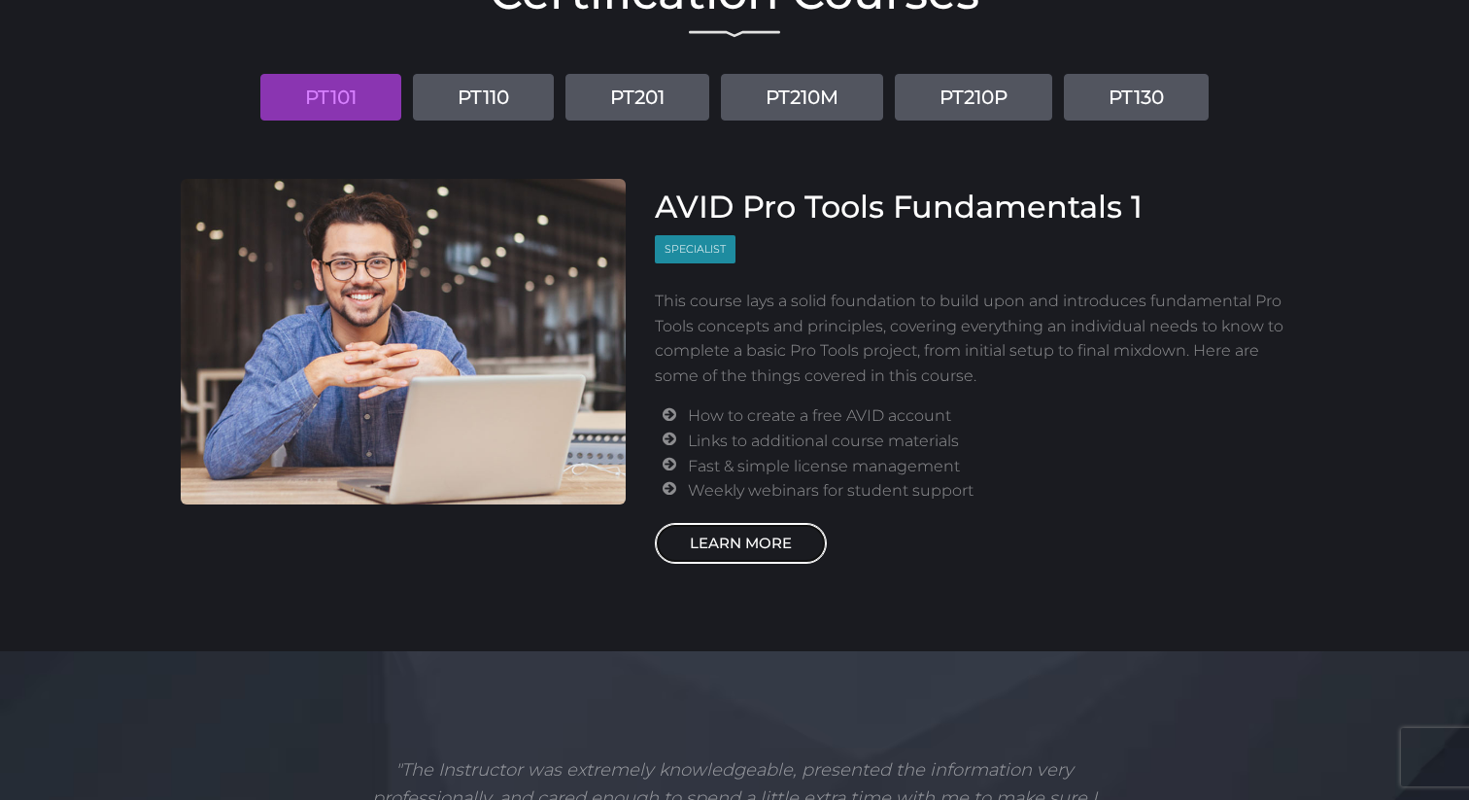
click at [756, 542] on link "LEARN MORE" at bounding box center [741, 543] width 172 height 41
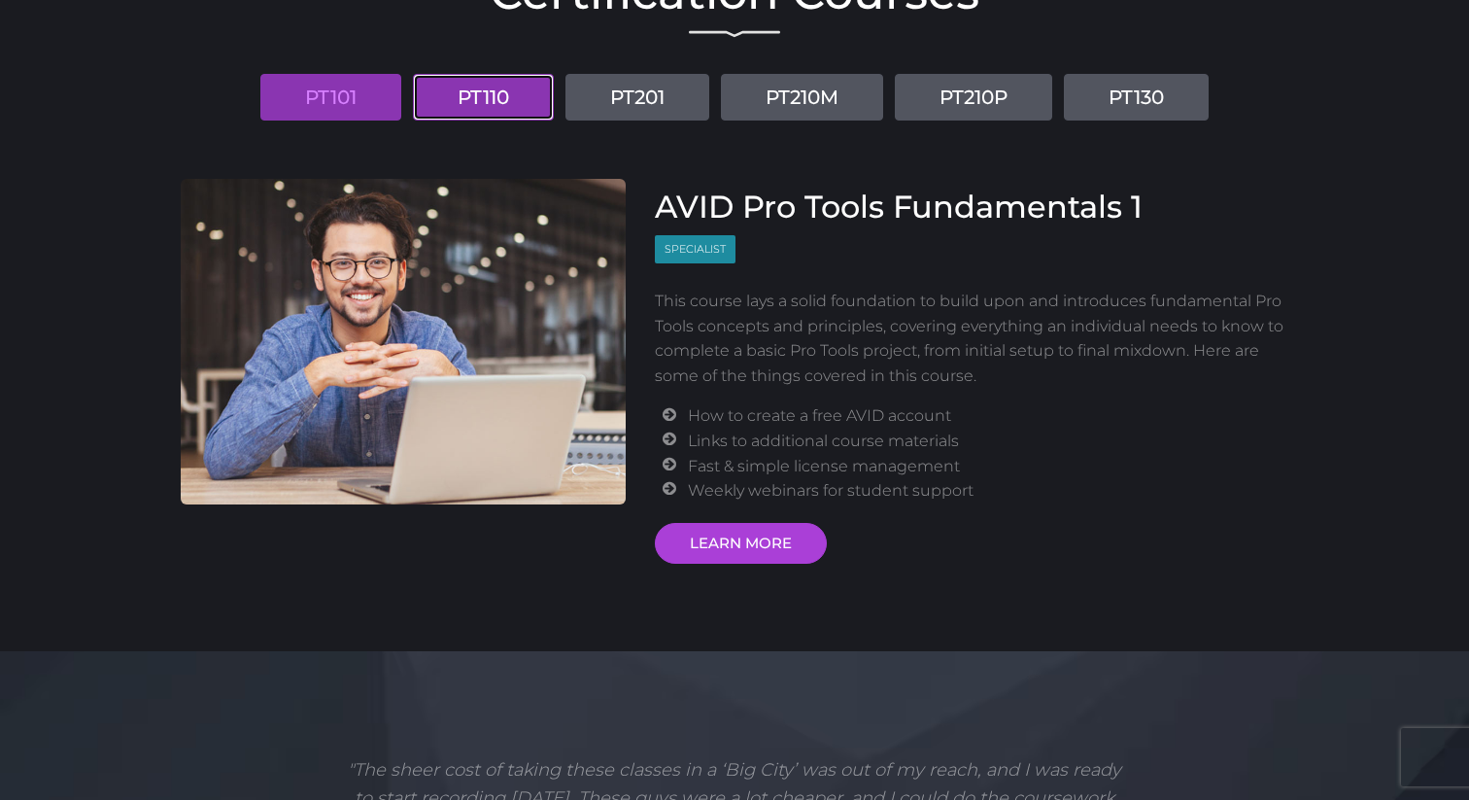
click at [500, 101] on link "PT110" at bounding box center [483, 97] width 141 height 47
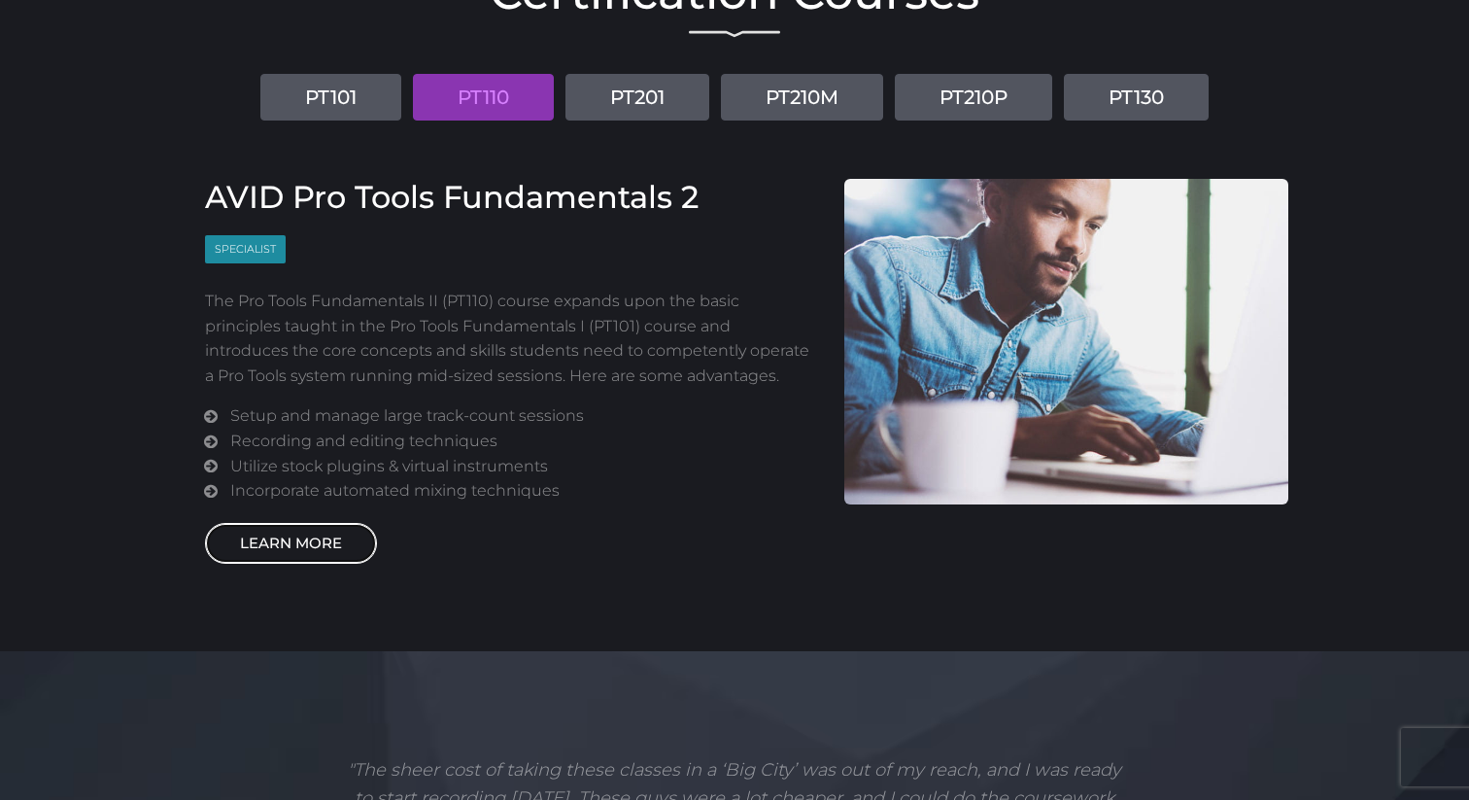
click at [290, 542] on link "LEARN MORE" at bounding box center [291, 543] width 172 height 41
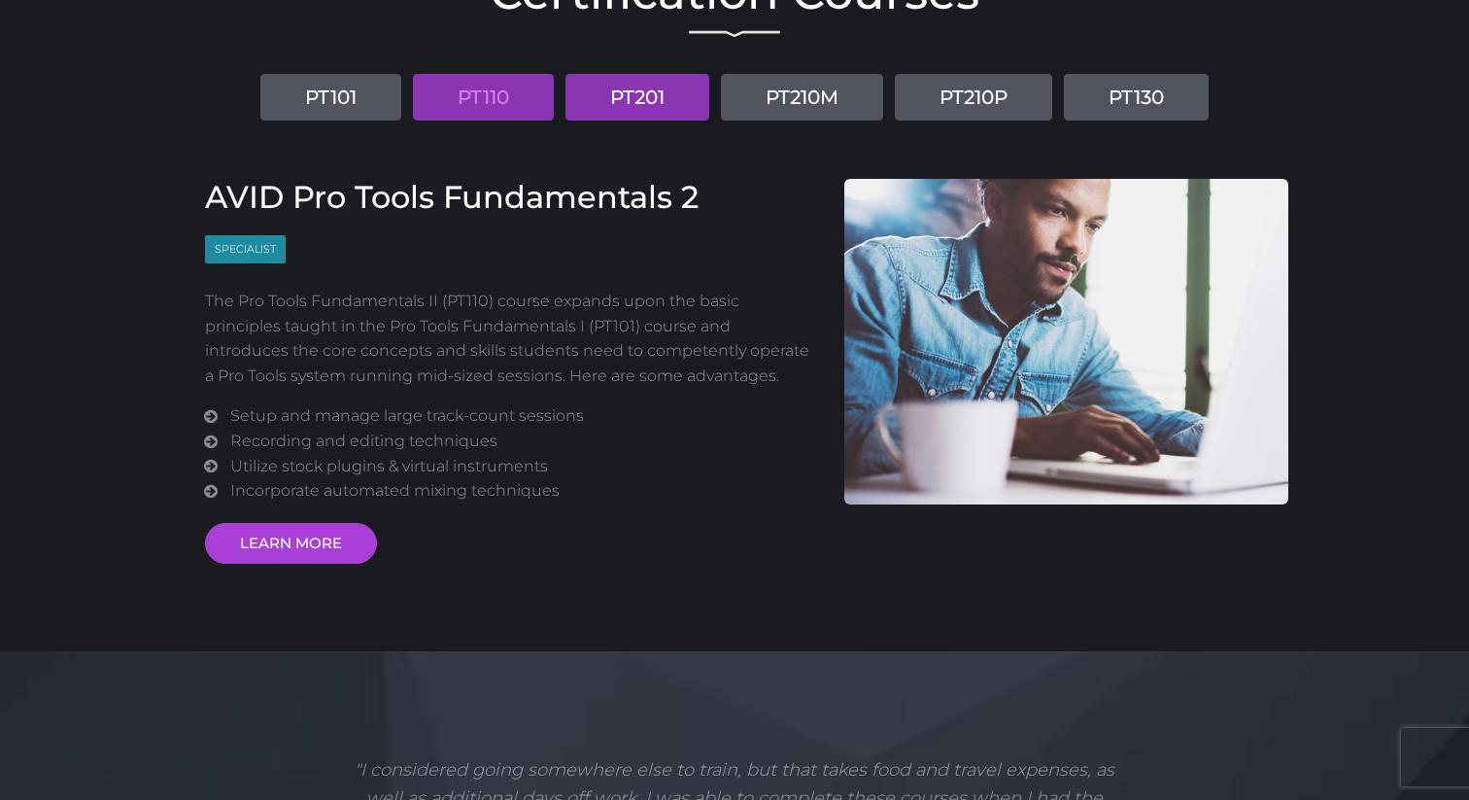
click at [619, 109] on link "PT201" at bounding box center [637, 97] width 144 height 47
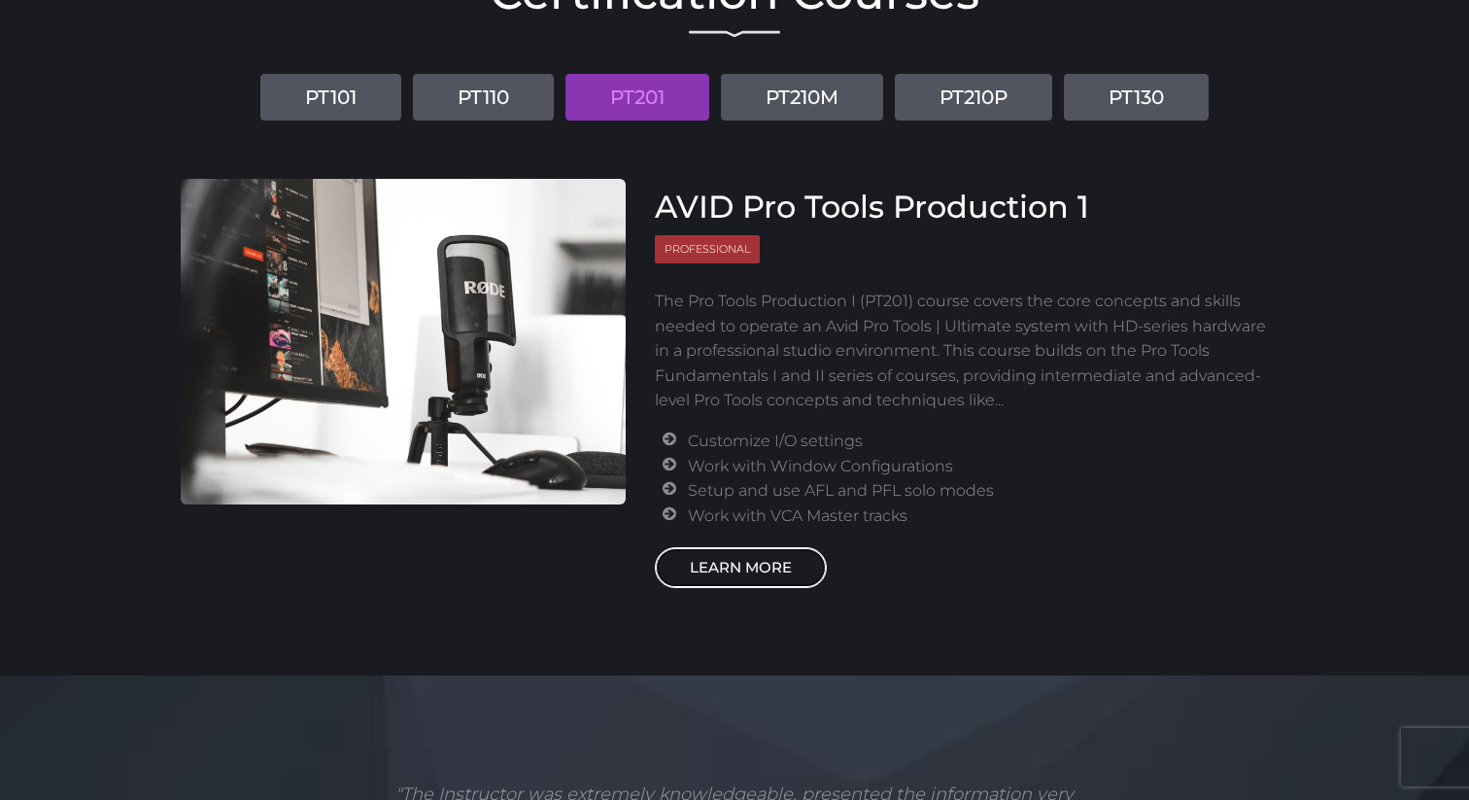
click at [745, 564] on link "LEARN MORE" at bounding box center [741, 567] width 172 height 41
click at [799, 72] on li "PT210M" at bounding box center [802, 89] width 170 height 61
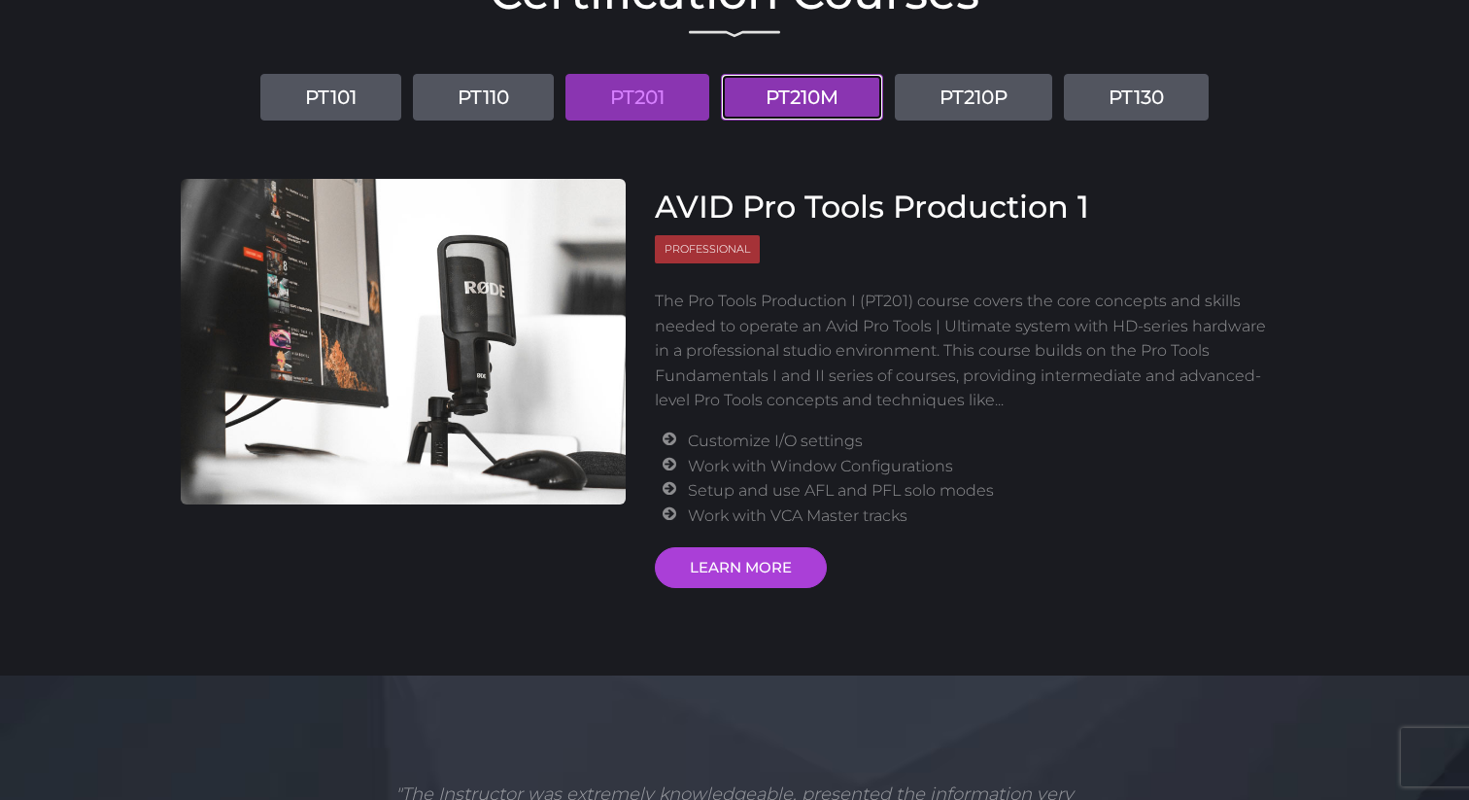
click at [797, 87] on link "PT210M" at bounding box center [802, 97] width 162 height 47
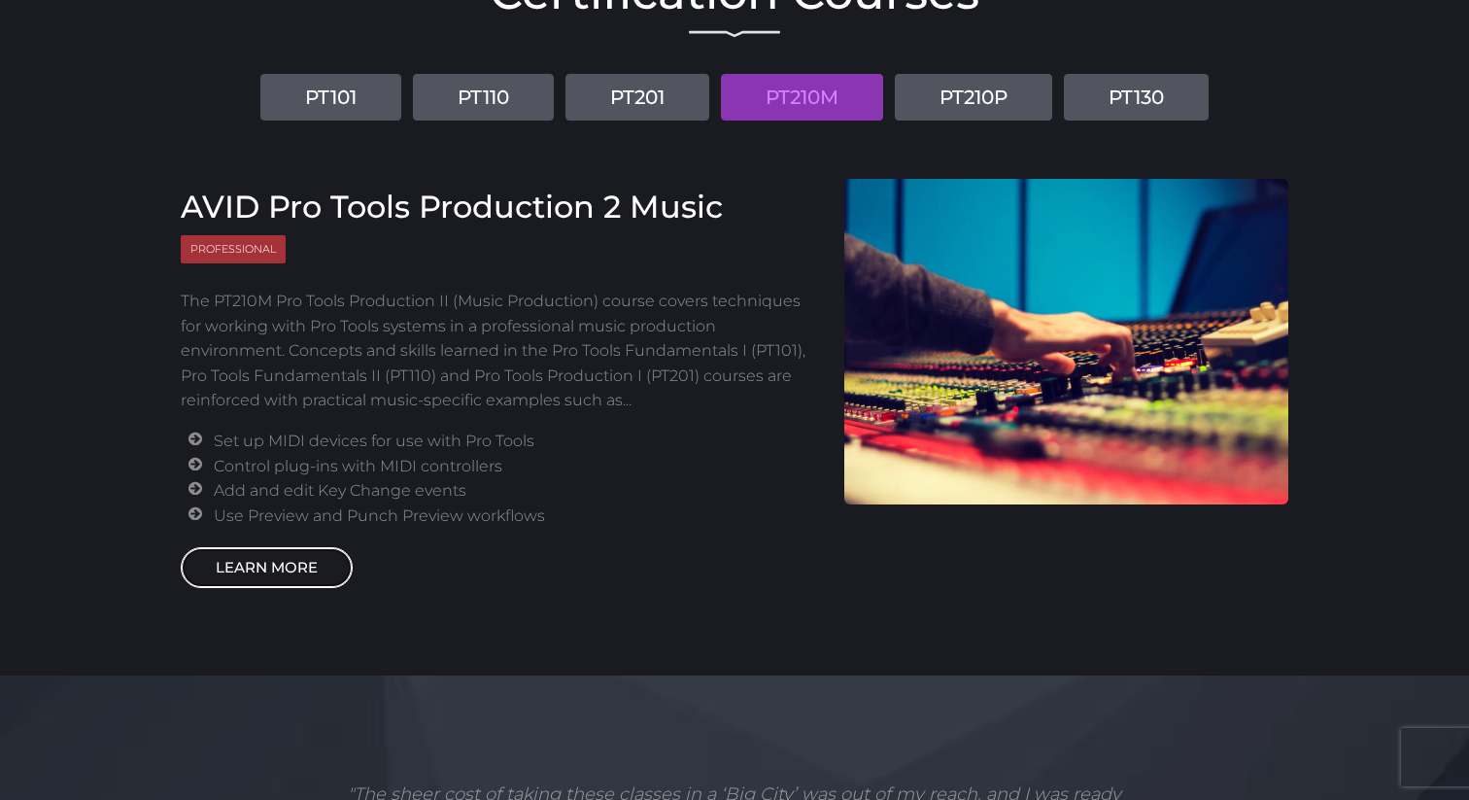
click at [220, 573] on link "LEARN MORE" at bounding box center [267, 567] width 172 height 41
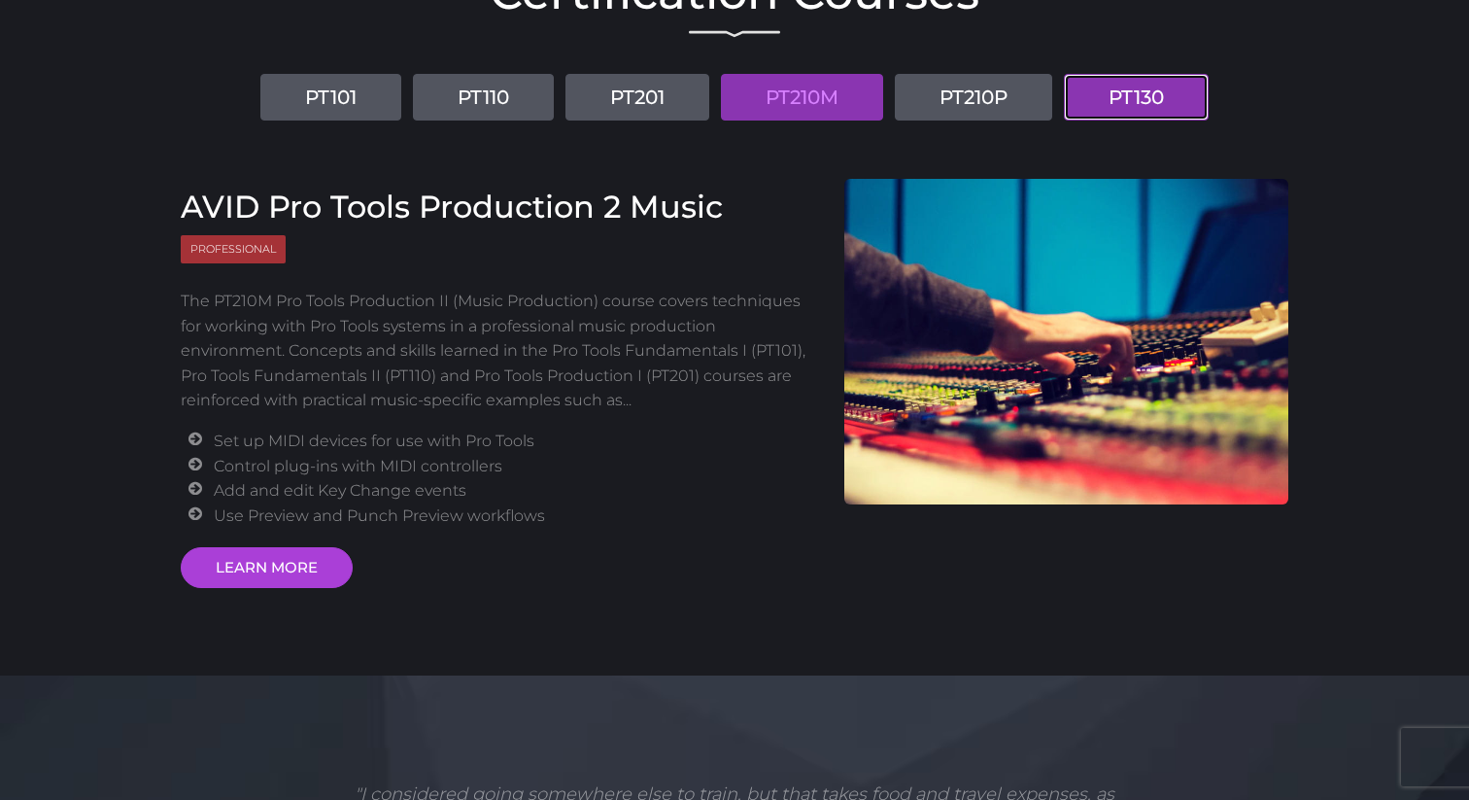
click at [1104, 87] on link "PT130" at bounding box center [1136, 97] width 145 height 47
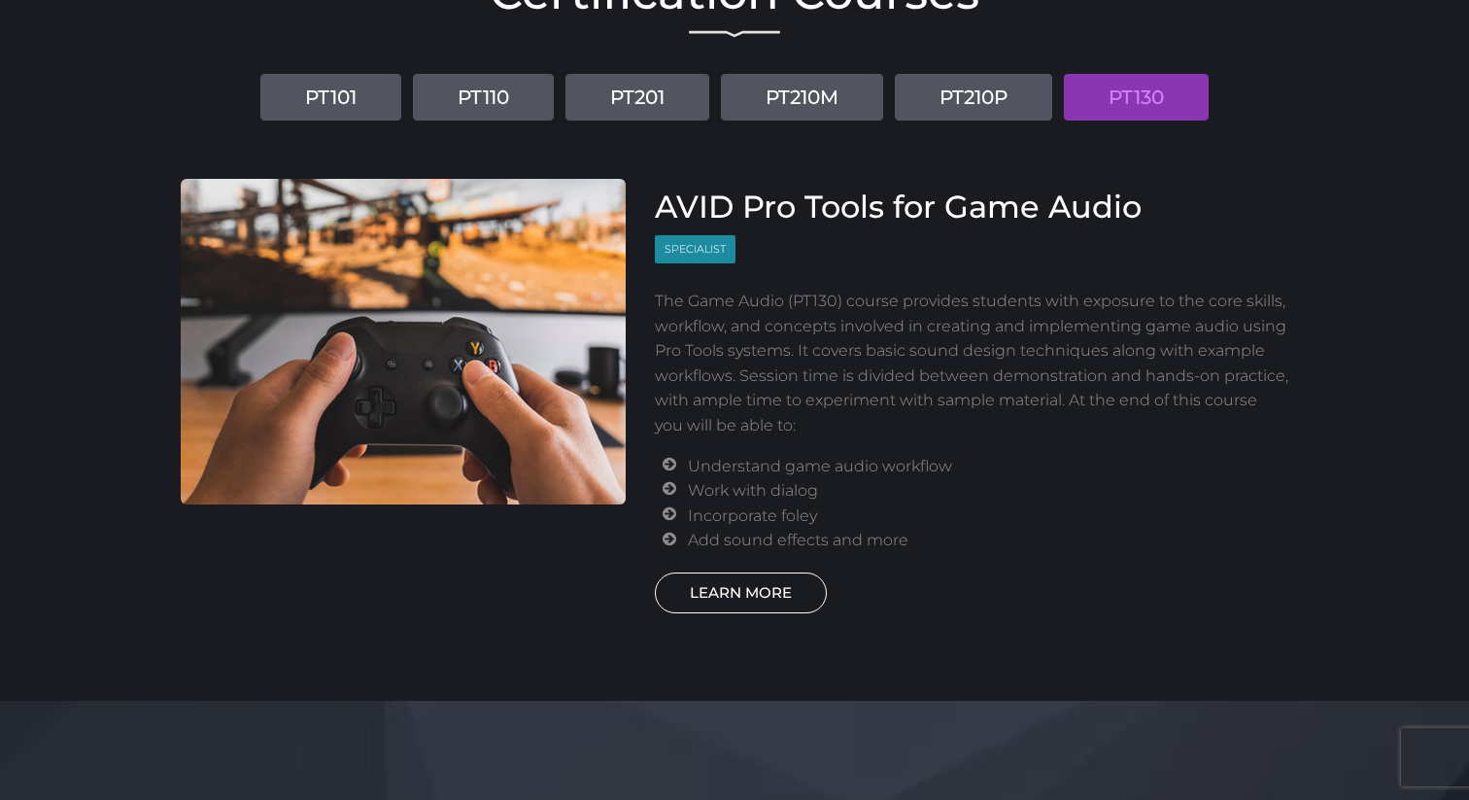
click at [749, 582] on link "LEARN MORE" at bounding box center [741, 592] width 172 height 41
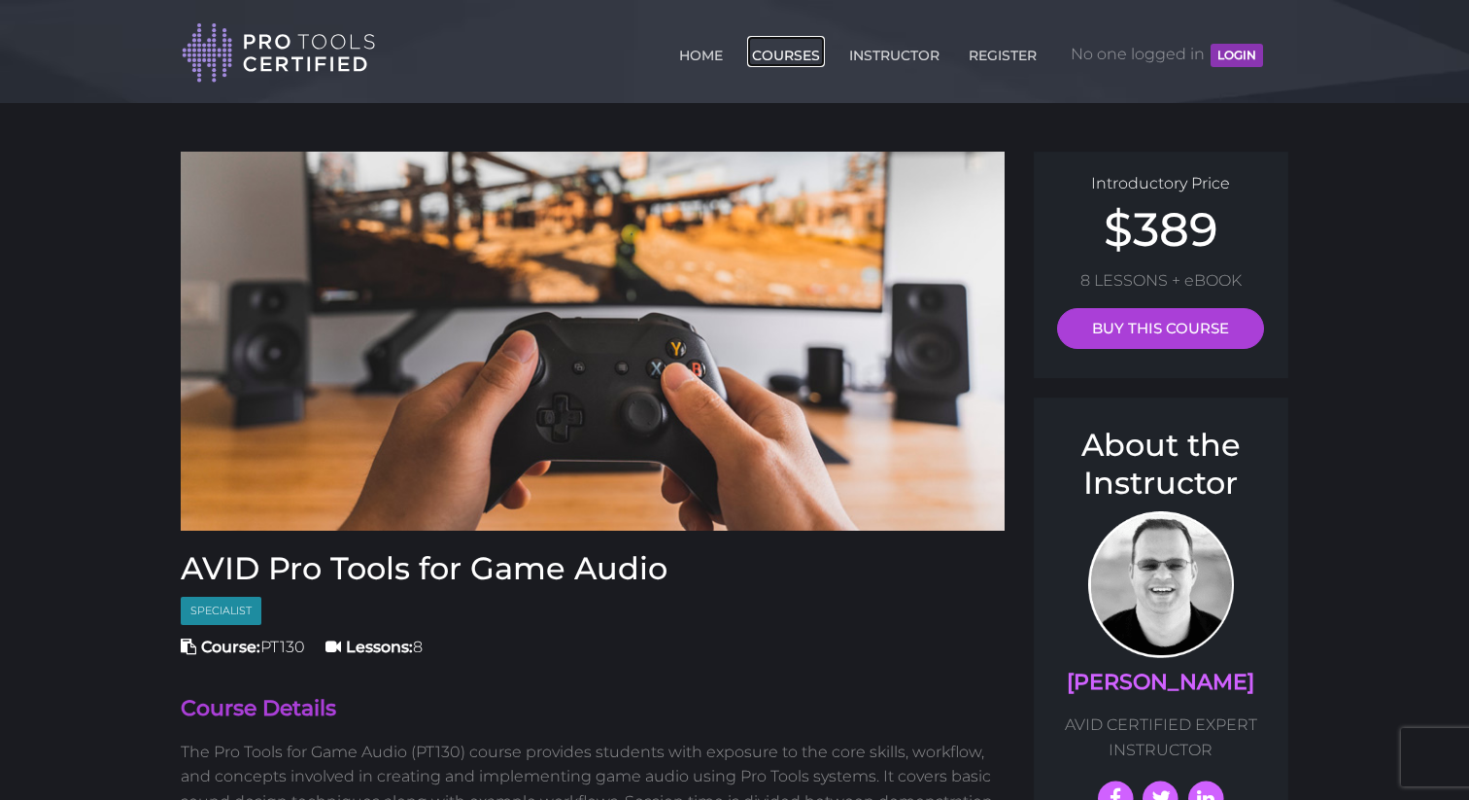
click at [769, 49] on link "COURSES" at bounding box center [786, 51] width 78 height 31
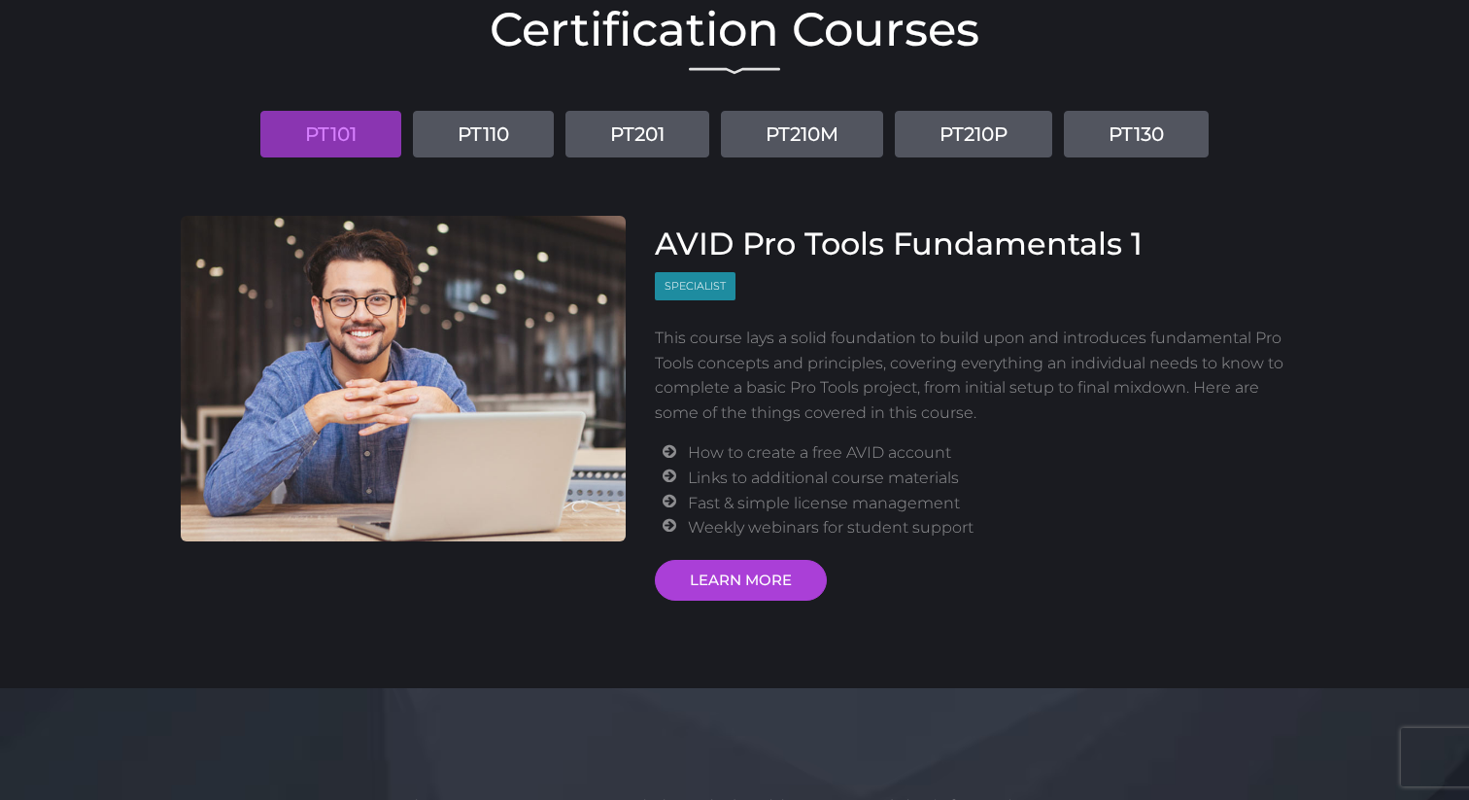
scroll to position [184, 0]
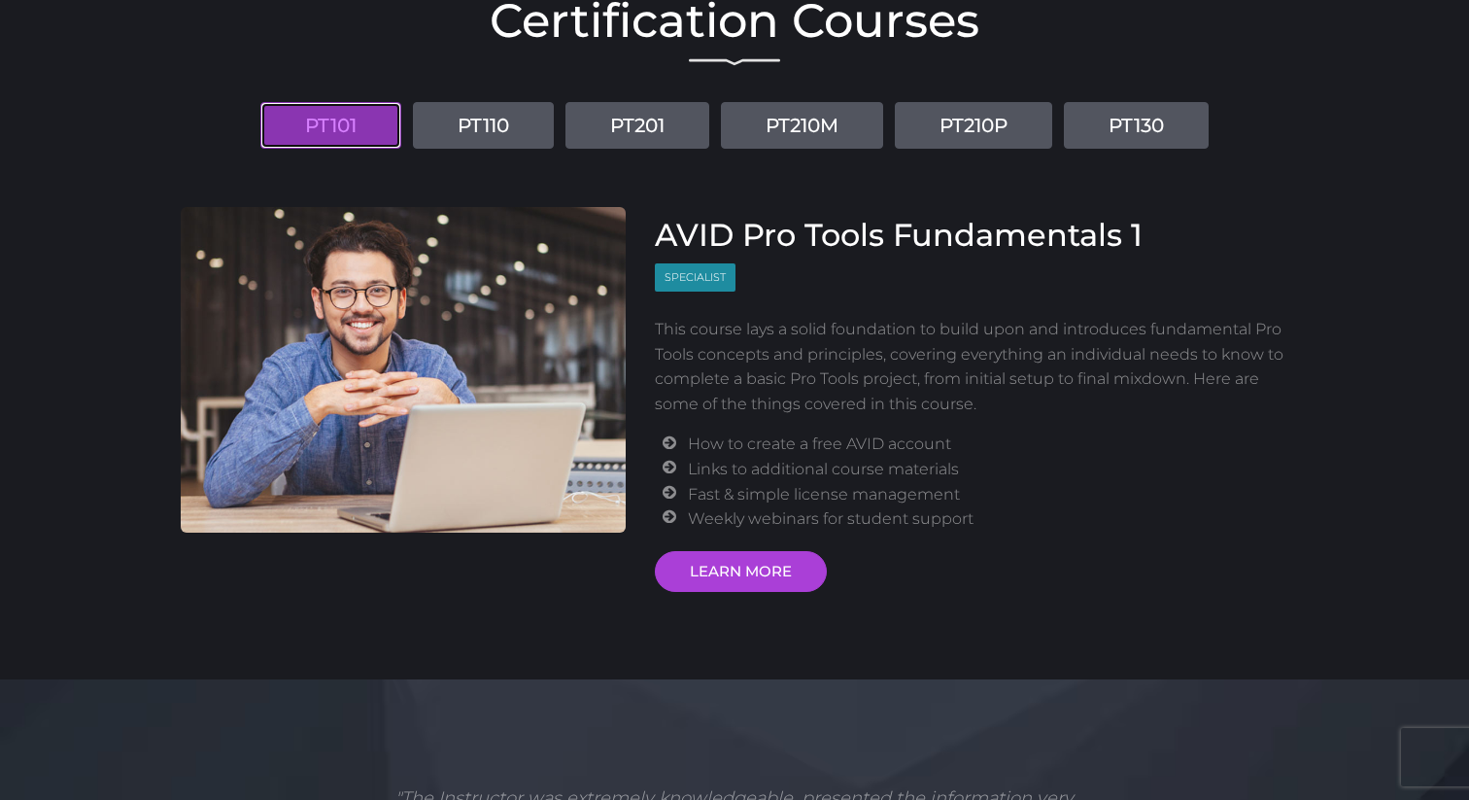
click at [323, 142] on link "PT101" at bounding box center [330, 125] width 141 height 47
click at [700, 565] on link "LEARN MORE" at bounding box center [741, 571] width 172 height 41
click at [869, 127] on link "PT210M" at bounding box center [802, 125] width 162 height 47
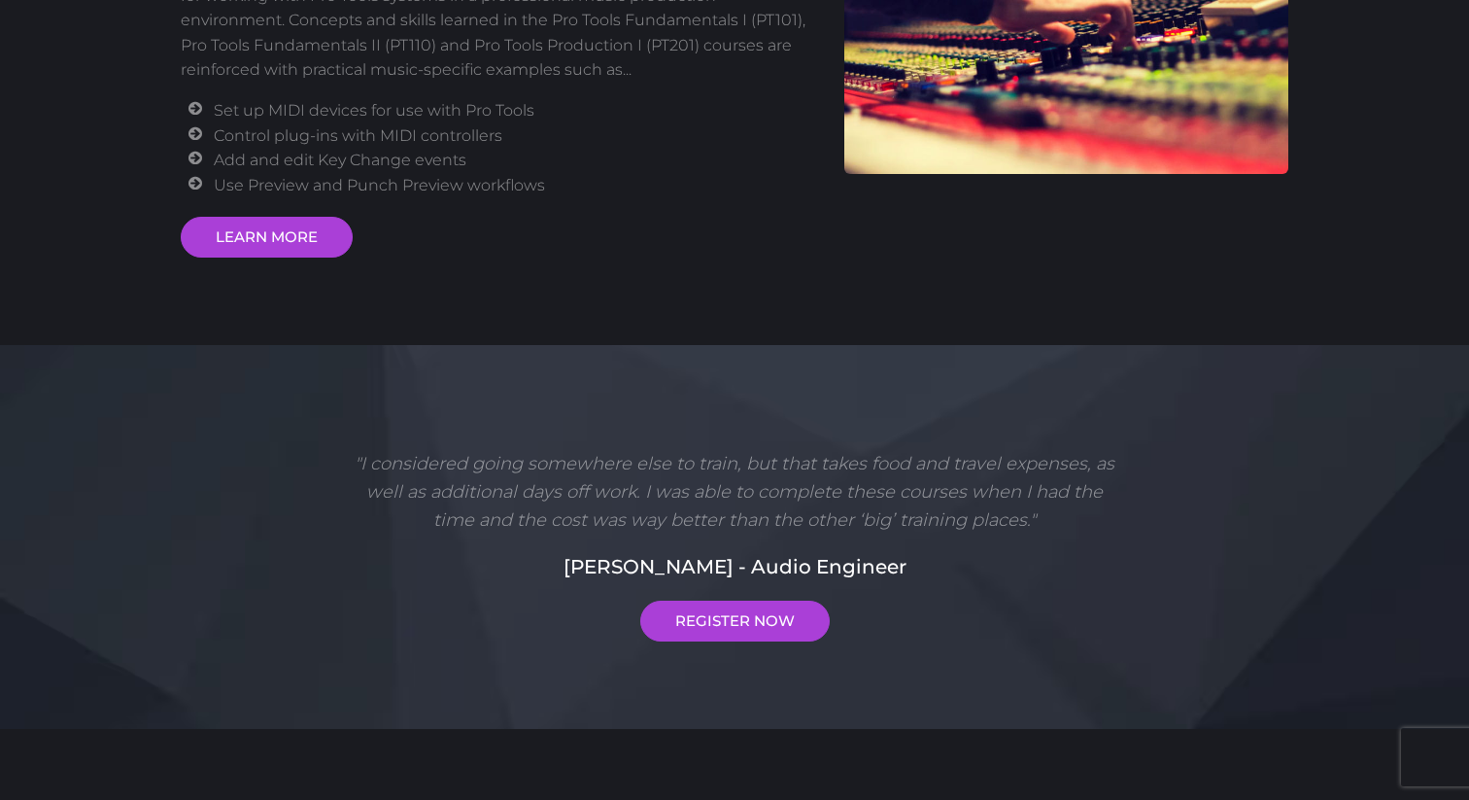
scroll to position [584, 0]
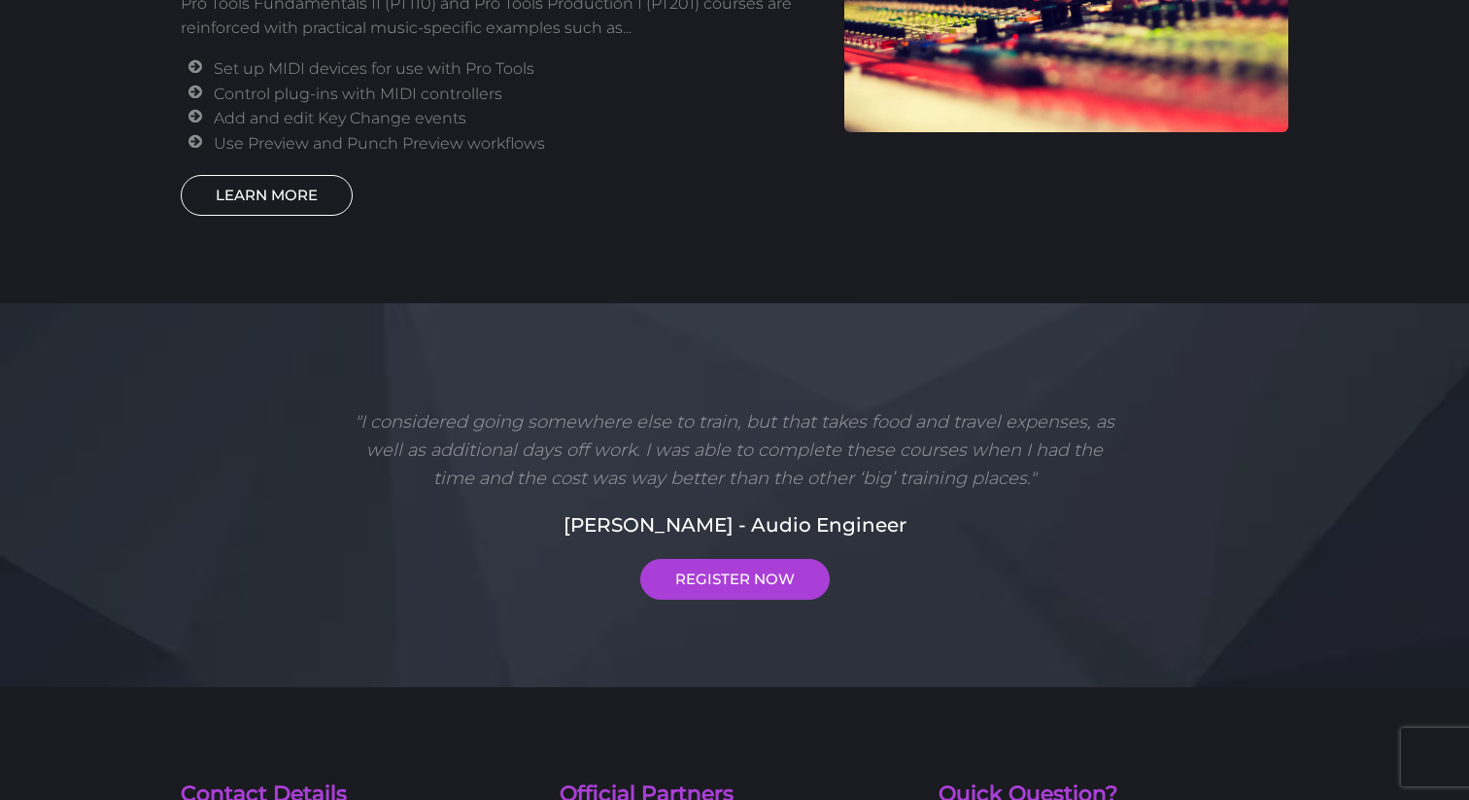
click at [248, 201] on link "LEARN MORE" at bounding box center [267, 195] width 172 height 41
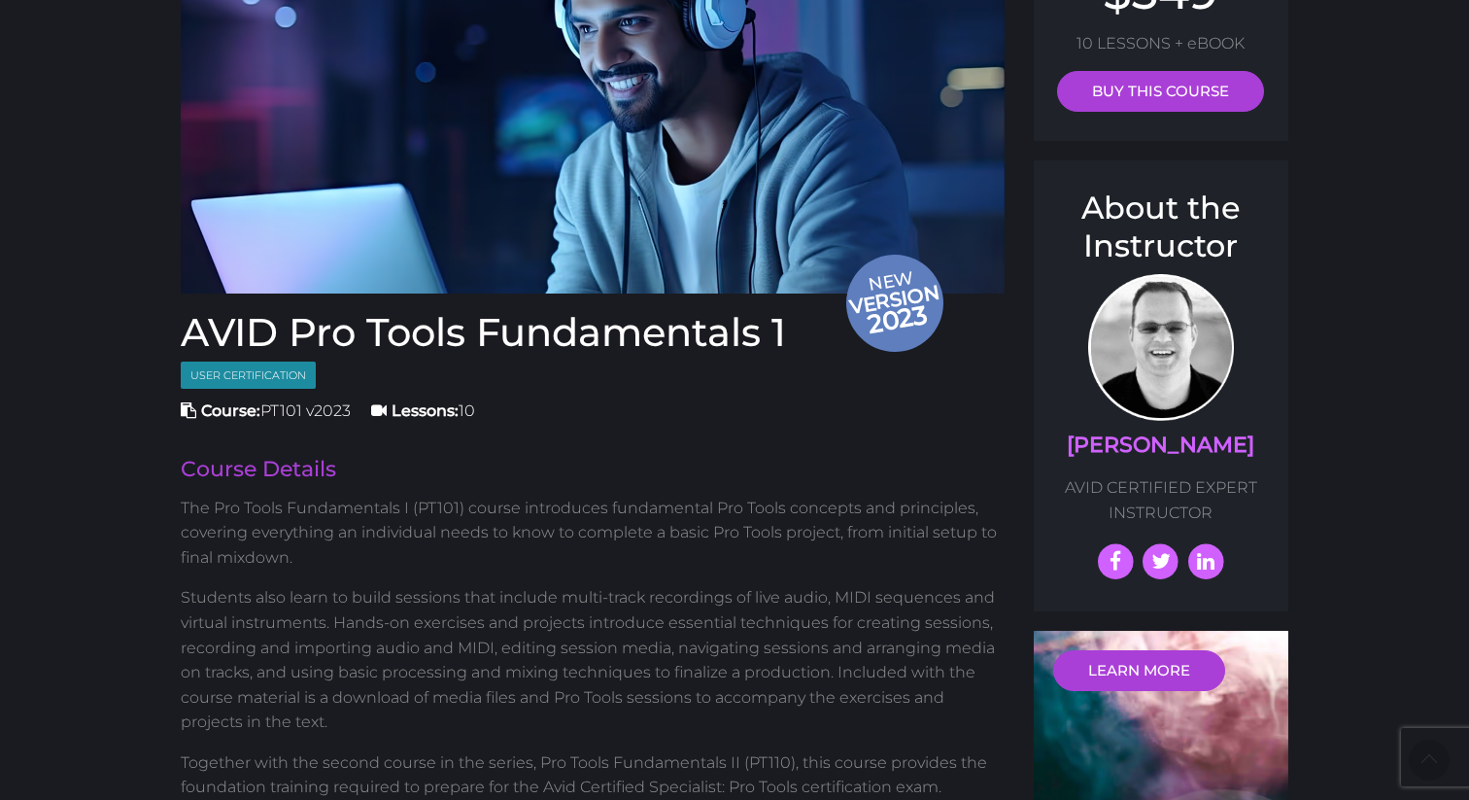
scroll to position [191, 0]
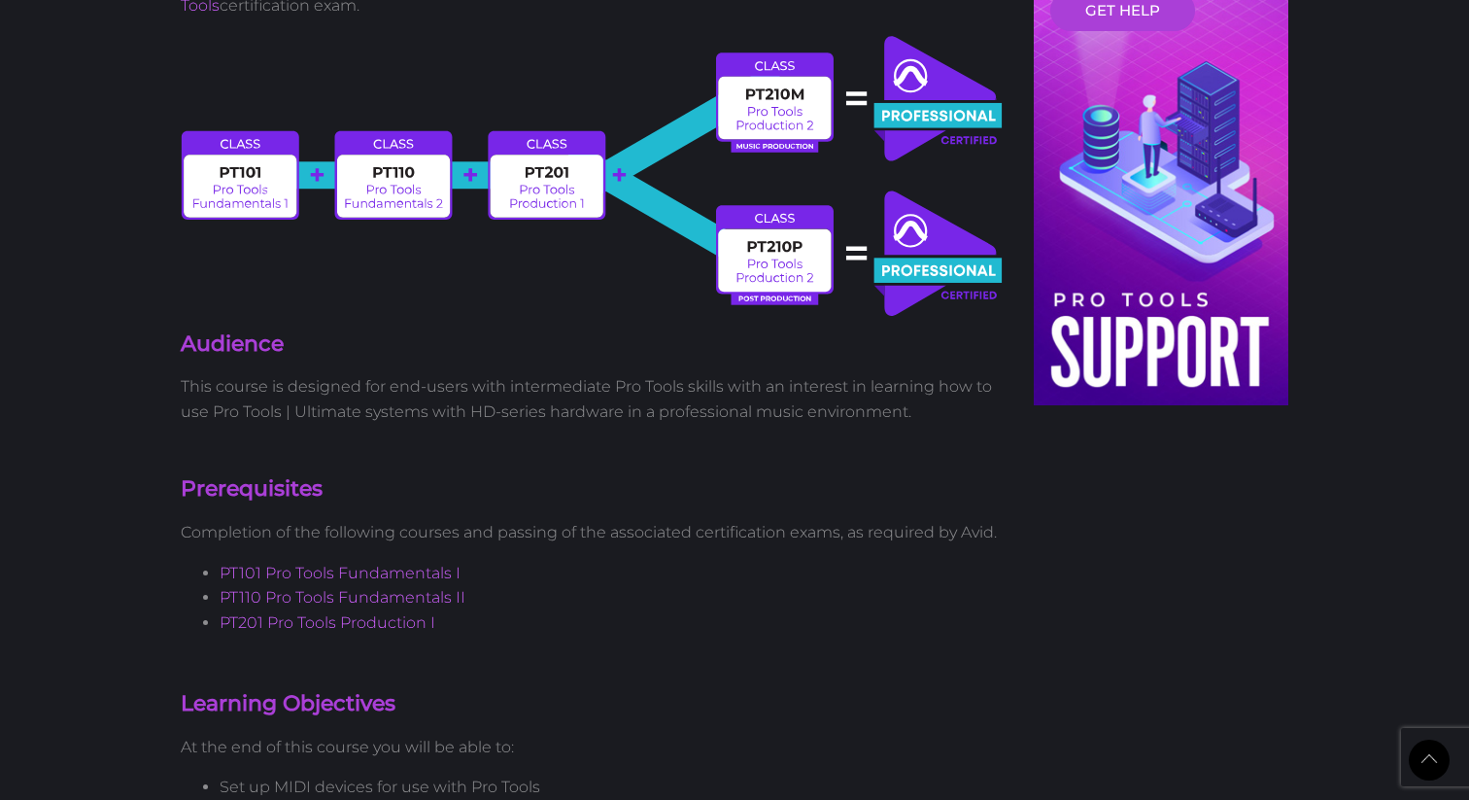
scroll to position [913, 0]
